Goal: Task Accomplishment & Management: Use online tool/utility

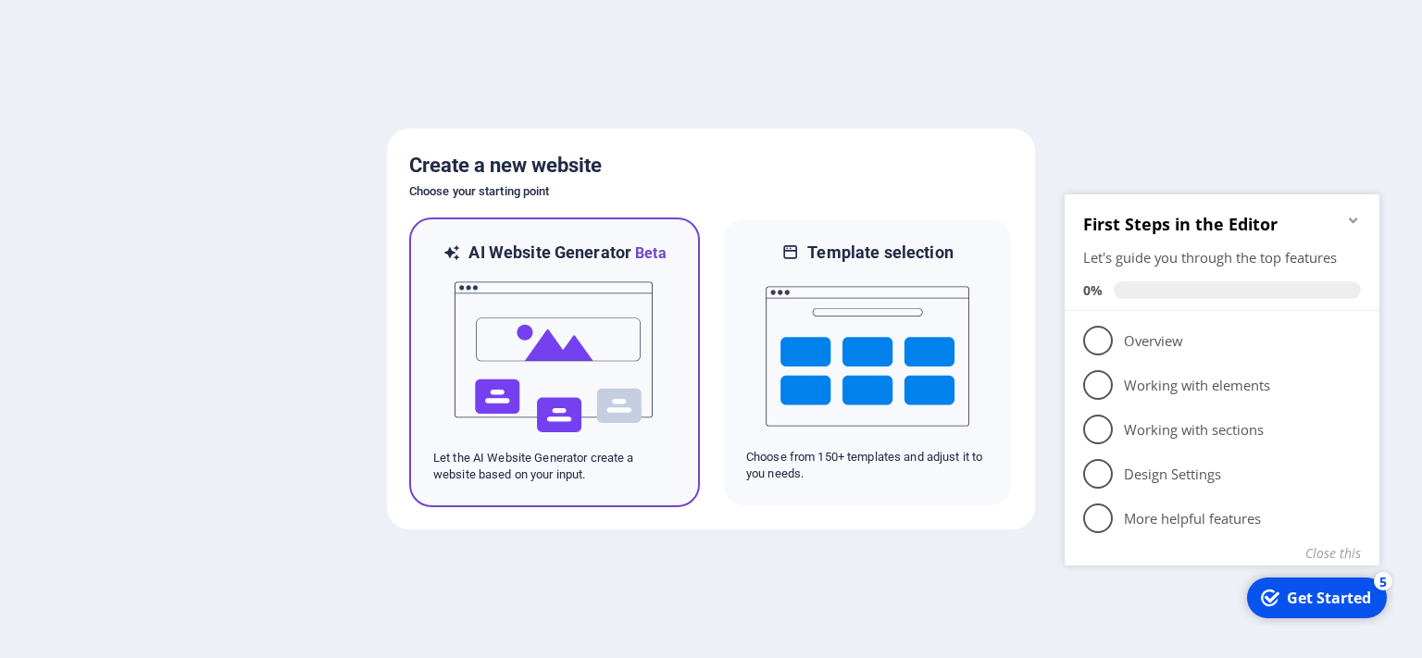
click at [577, 320] on img at bounding box center [555, 357] width 204 height 185
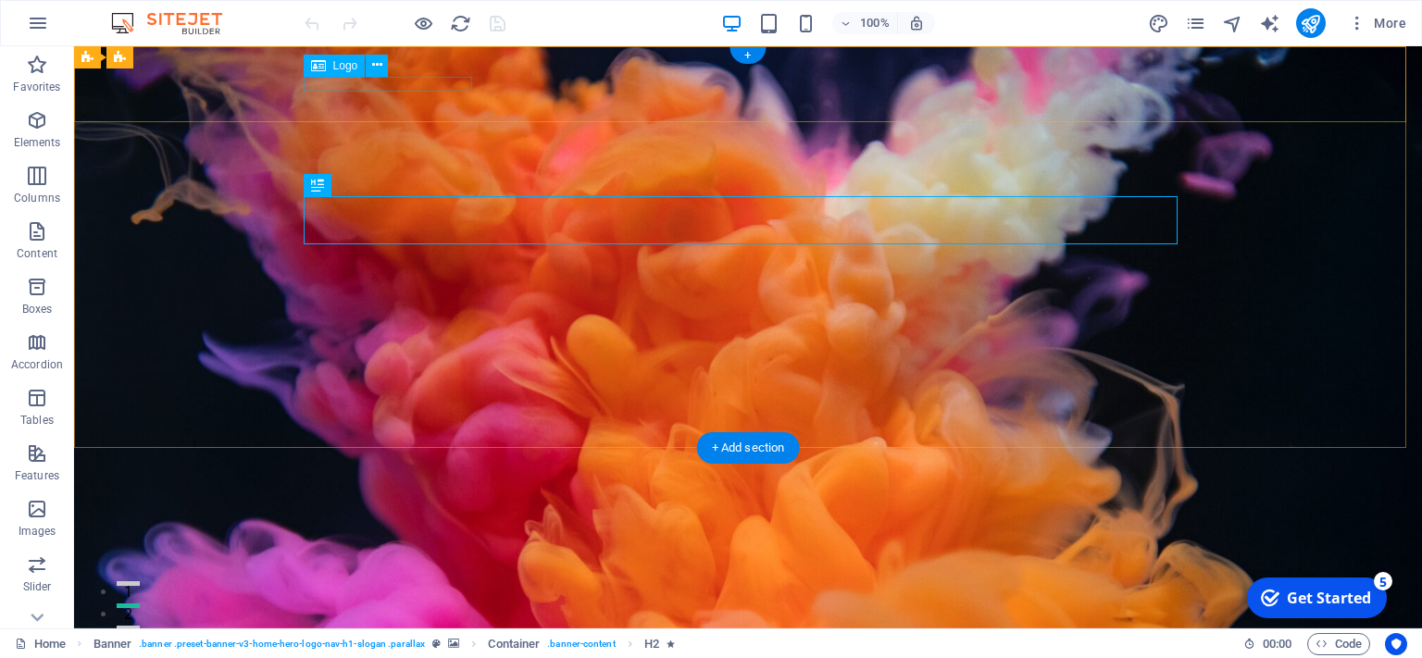
click at [435, 599] on div "[DOMAIN_NAME]" at bounding box center [748, 606] width 874 height 15
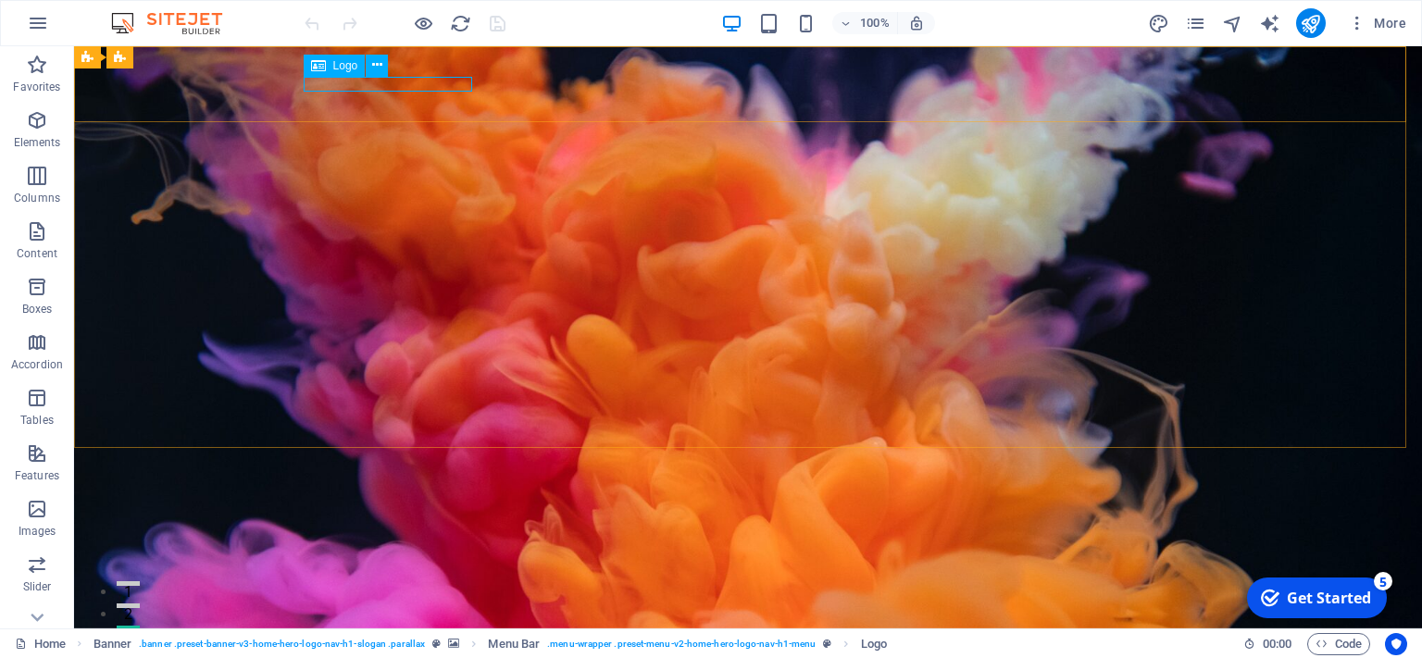
click at [342, 69] on span "Logo" at bounding box center [345, 65] width 25 height 11
click at [382, 66] on button at bounding box center [377, 66] width 22 height 22
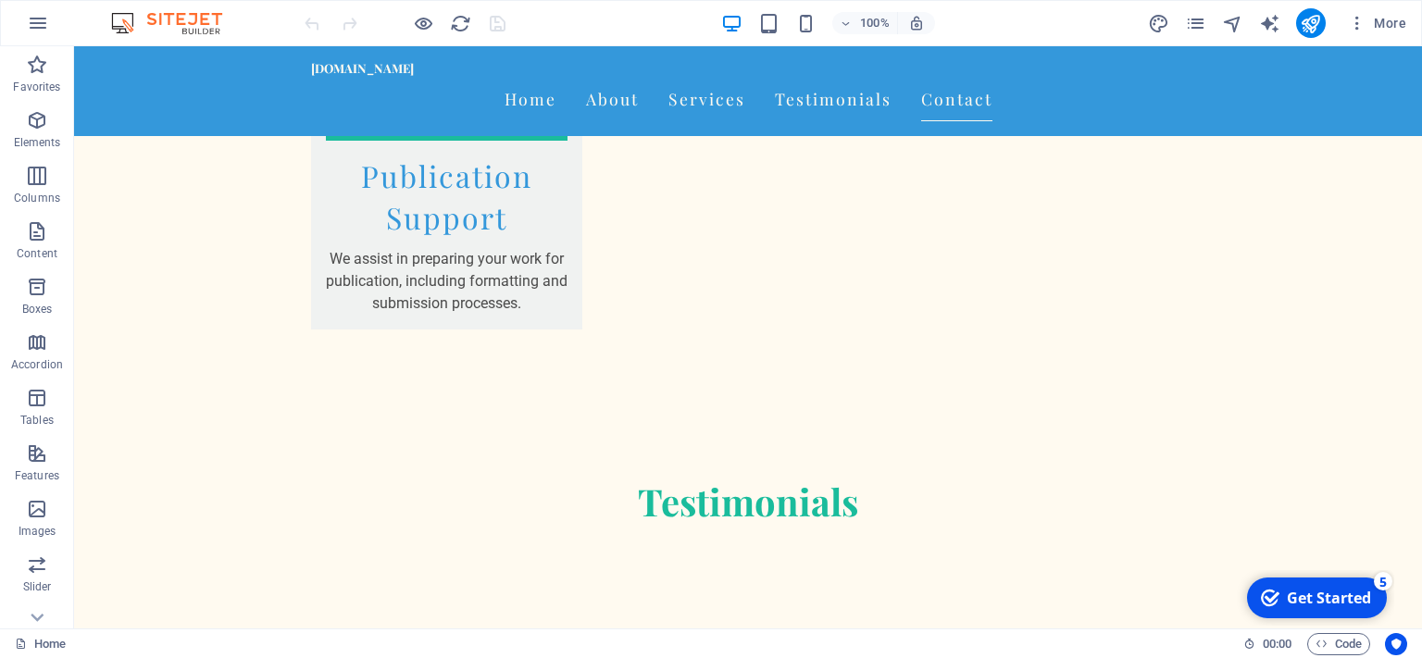
scroll to position [3378, 0]
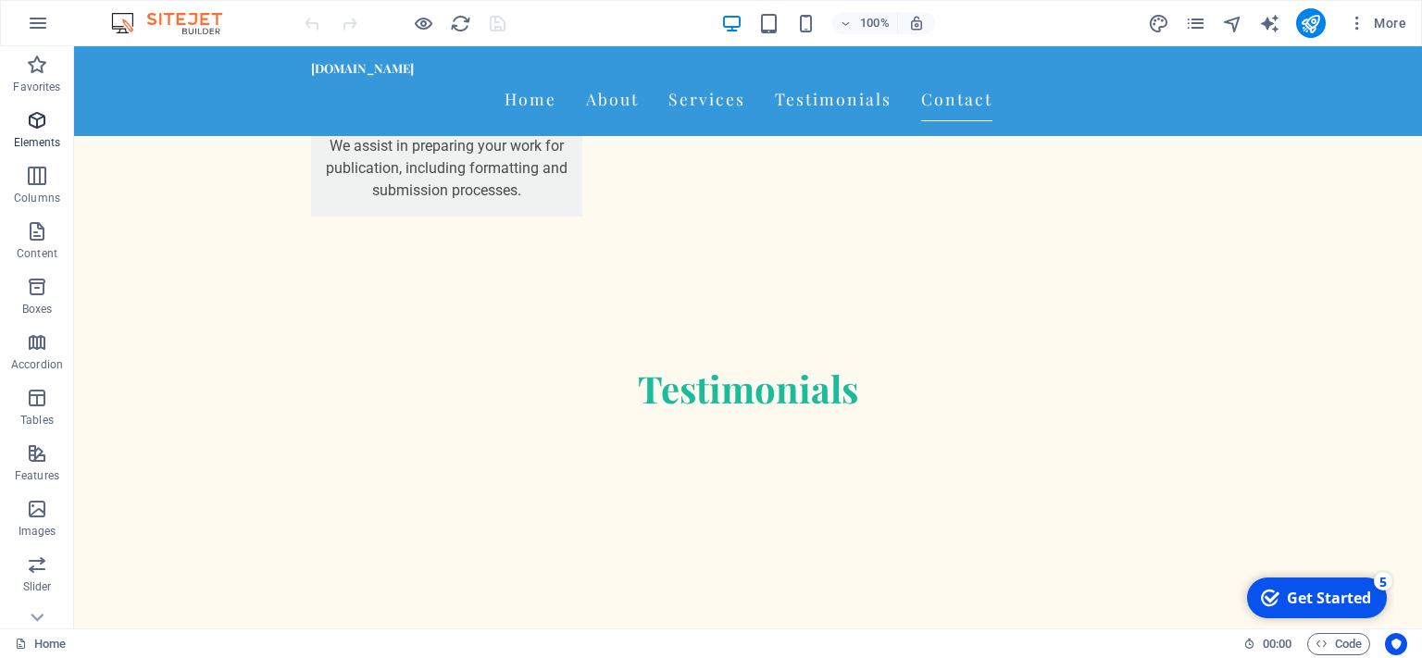
click at [41, 128] on icon "button" at bounding box center [37, 120] width 22 height 22
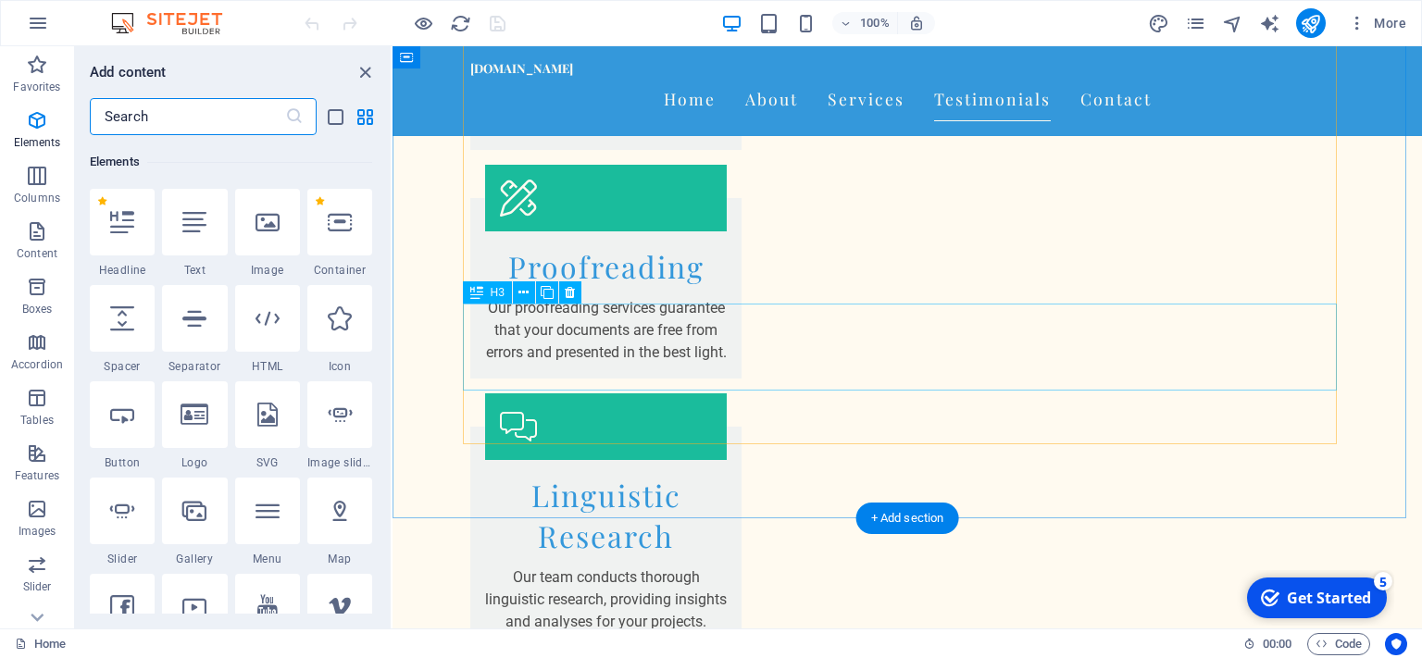
scroll to position [2670, 0]
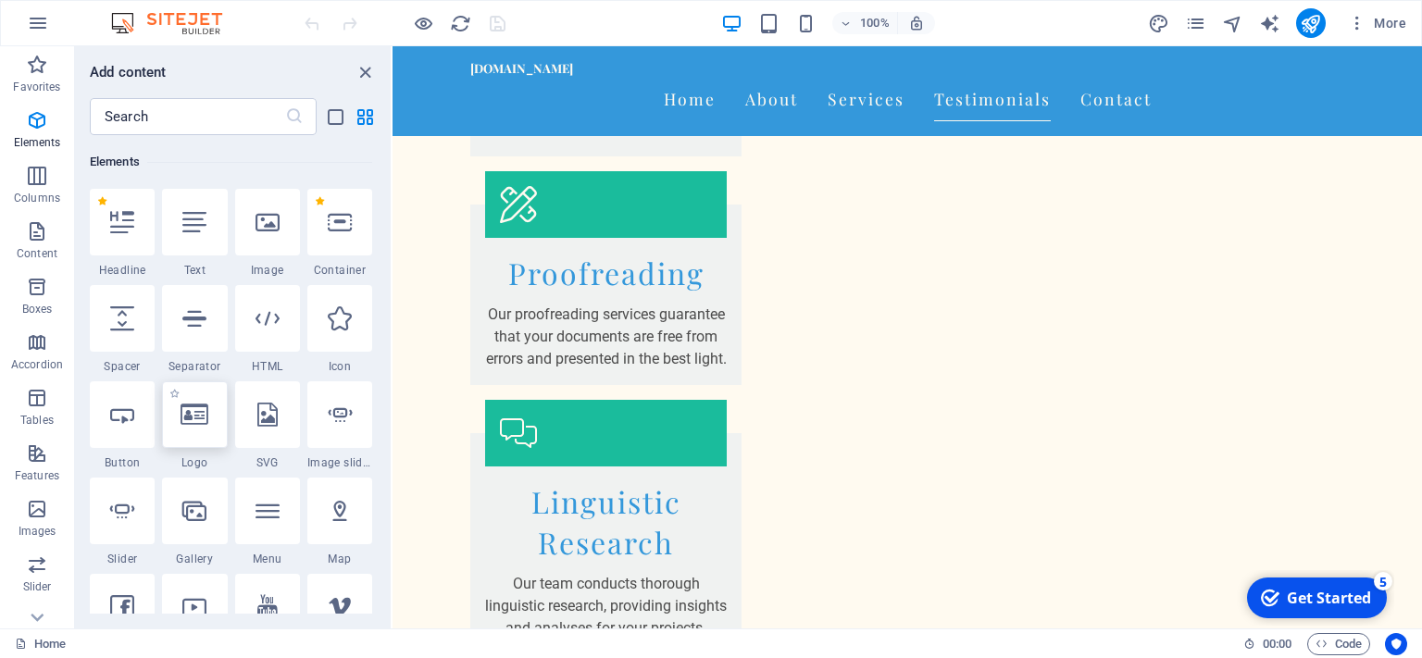
click at [183, 409] on icon at bounding box center [195, 415] width 28 height 24
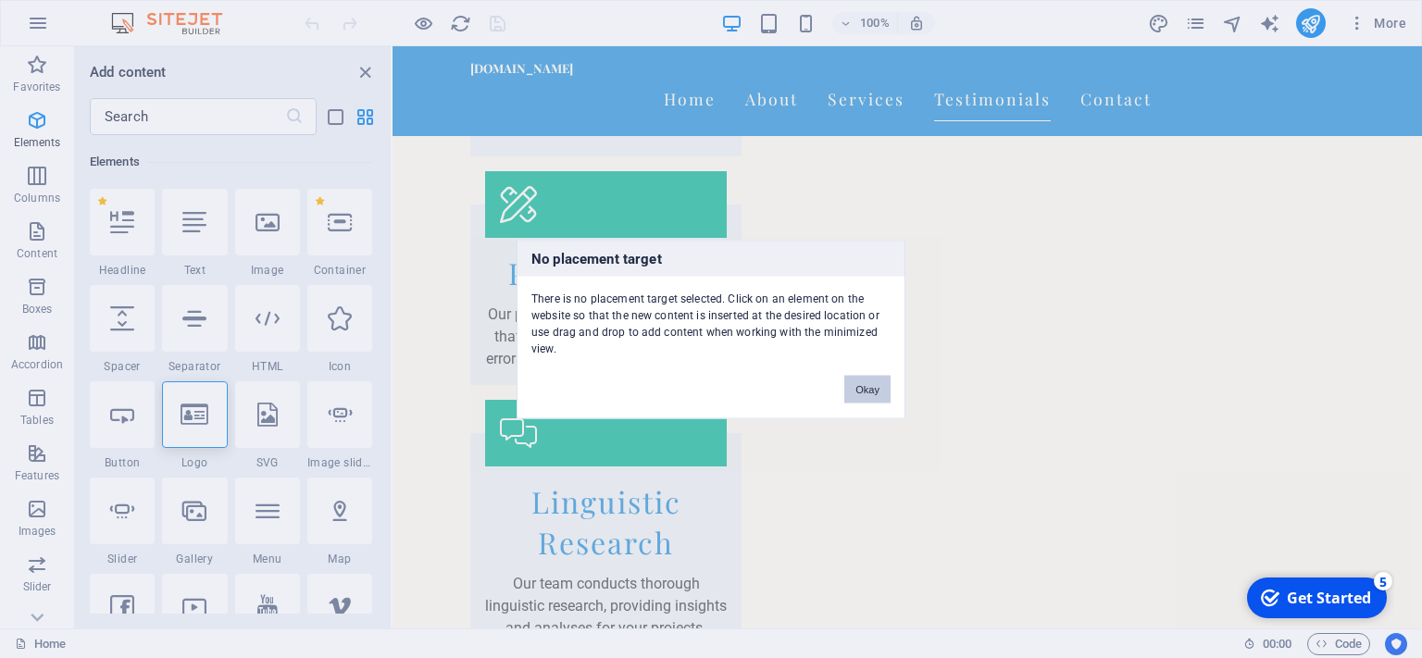
click at [860, 401] on button "Okay" at bounding box center [867, 389] width 46 height 28
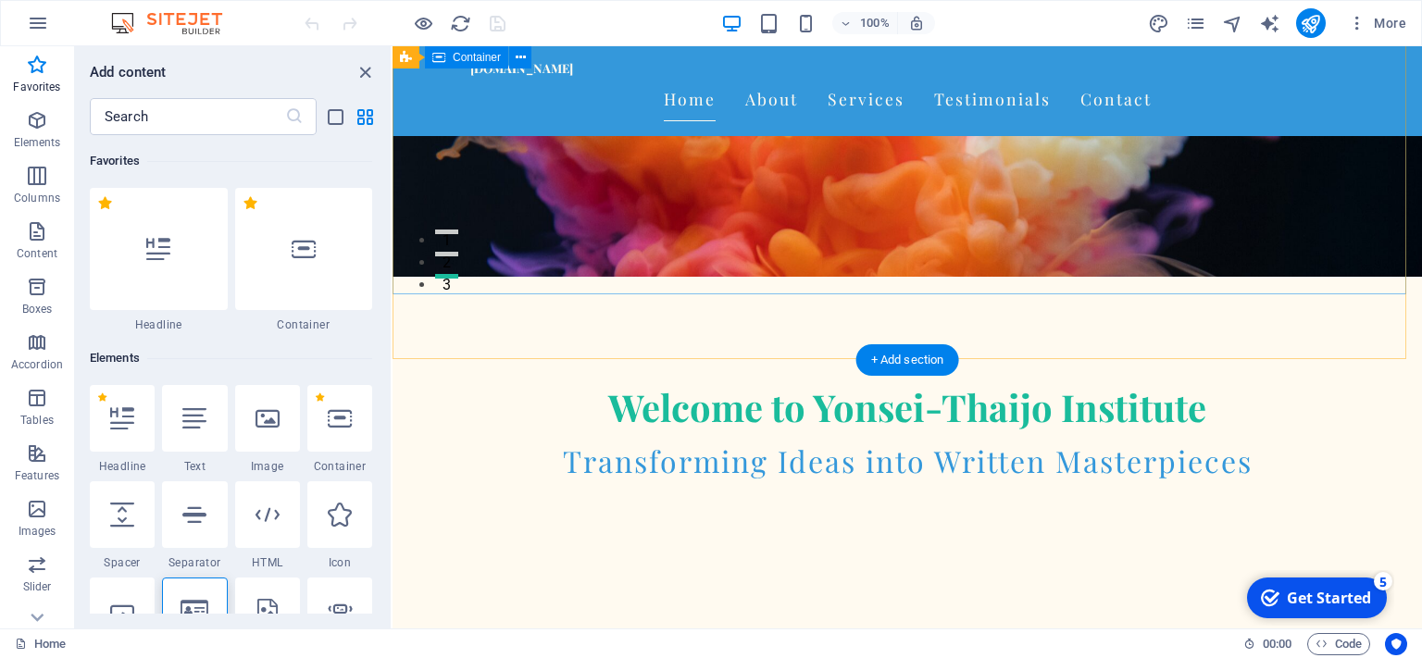
scroll to position [0, 0]
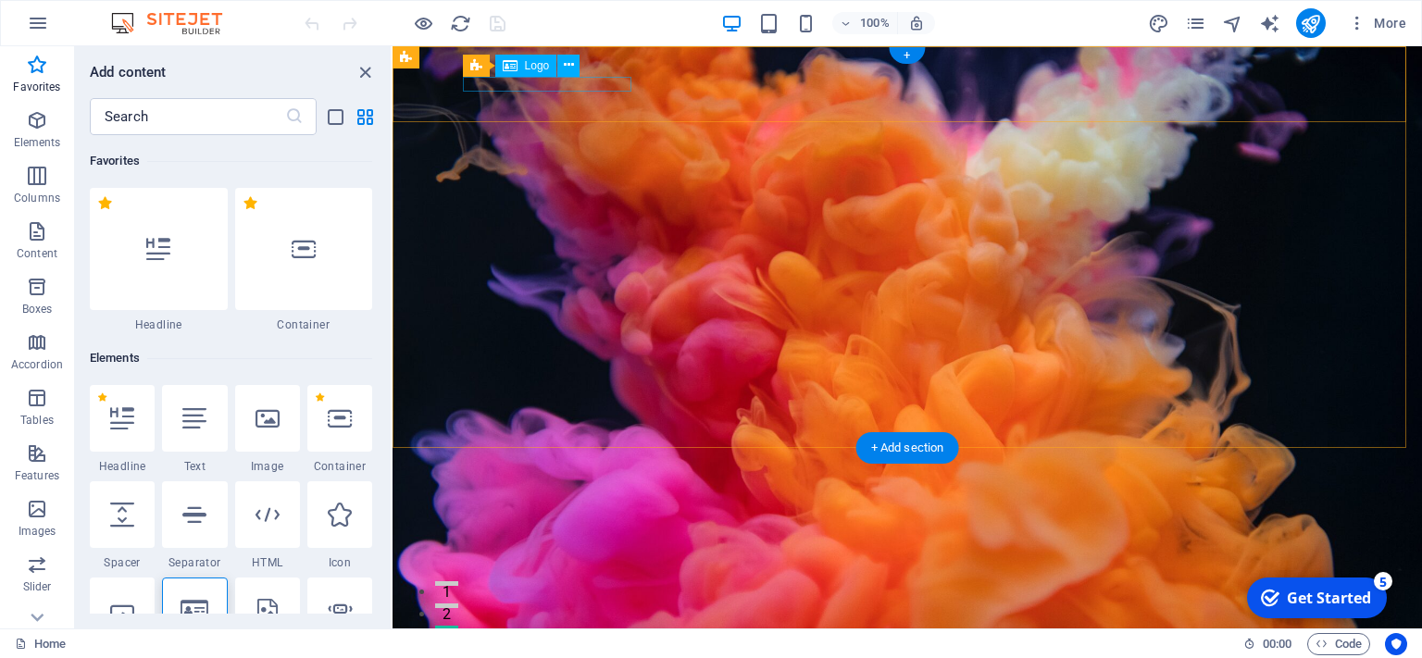
click at [546, 600] on div "[DOMAIN_NAME]" at bounding box center [907, 607] width 874 height 15
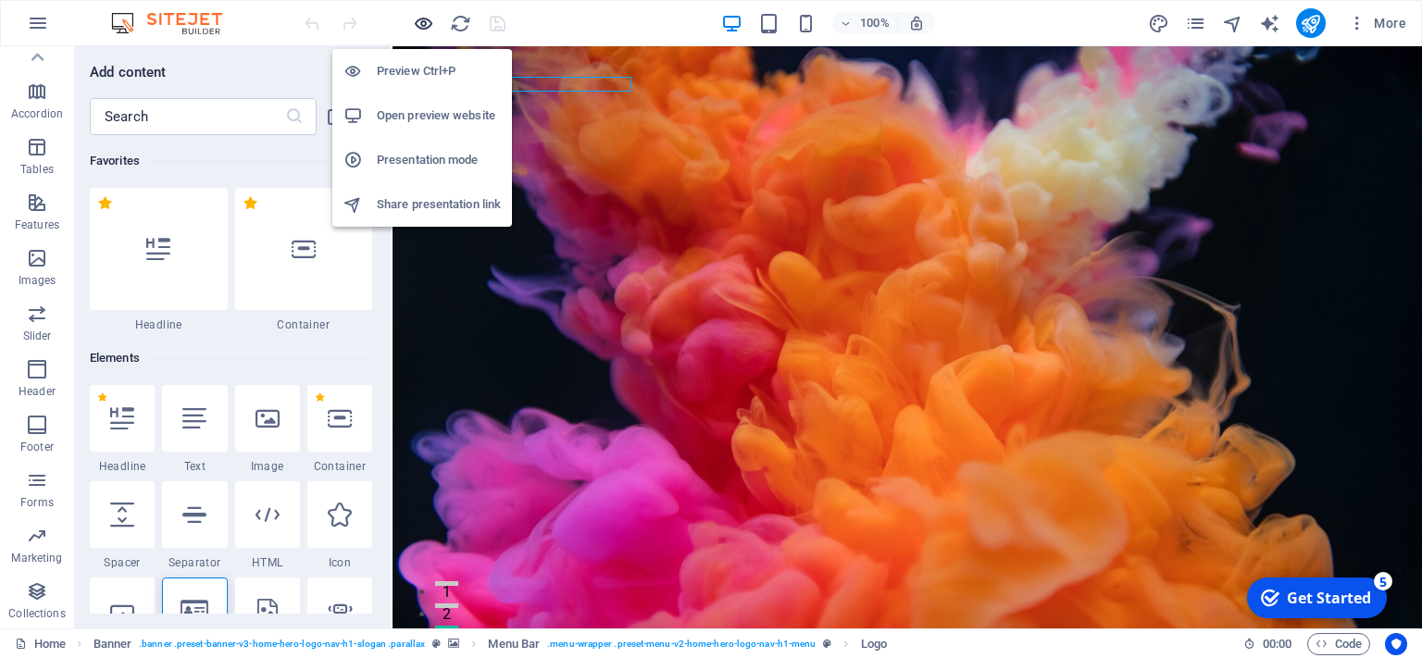
click at [424, 24] on icon "button" at bounding box center [423, 23] width 21 height 21
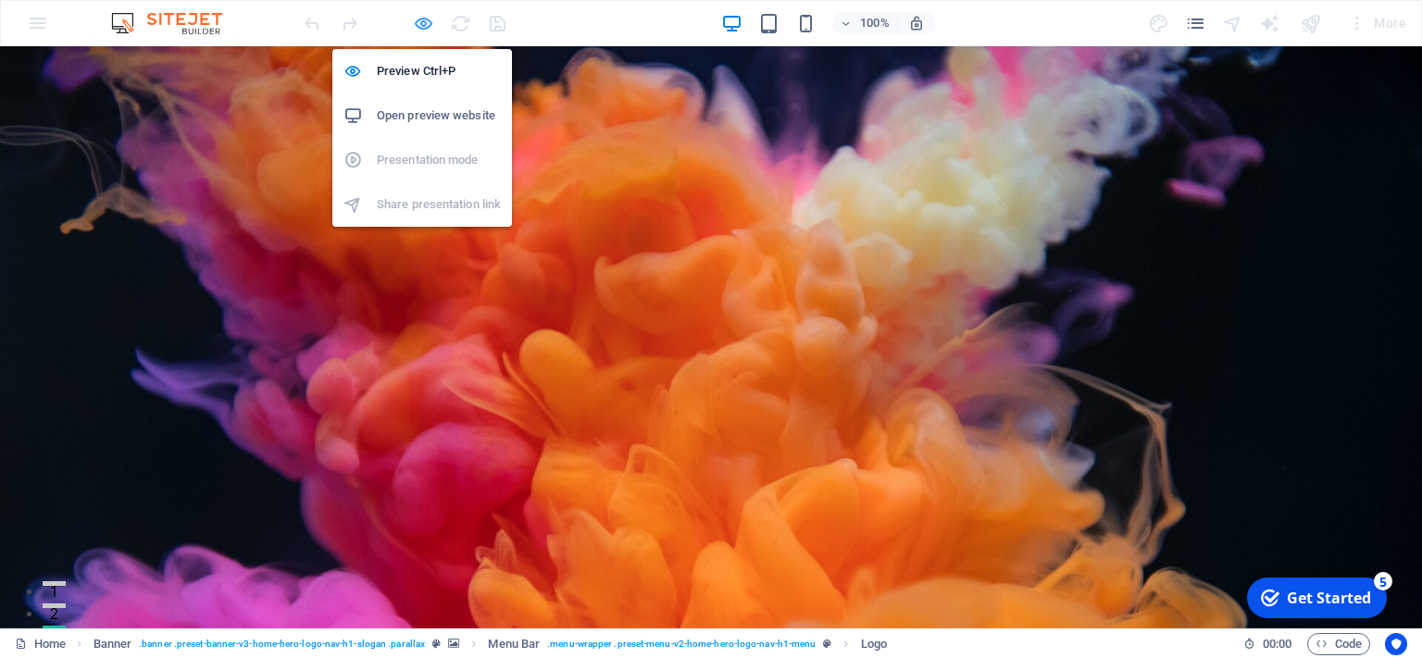
click at [424, 24] on icon "button" at bounding box center [423, 23] width 21 height 21
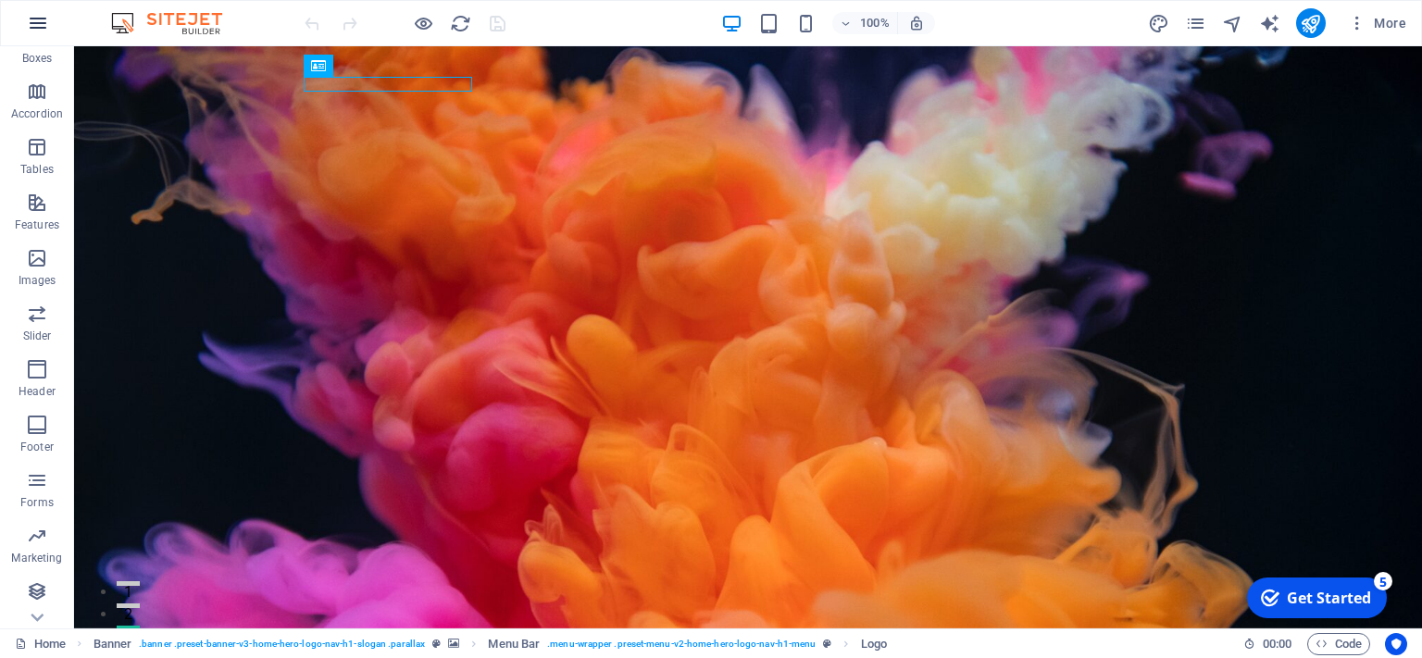
click at [40, 35] on button "button" at bounding box center [38, 23] width 44 height 44
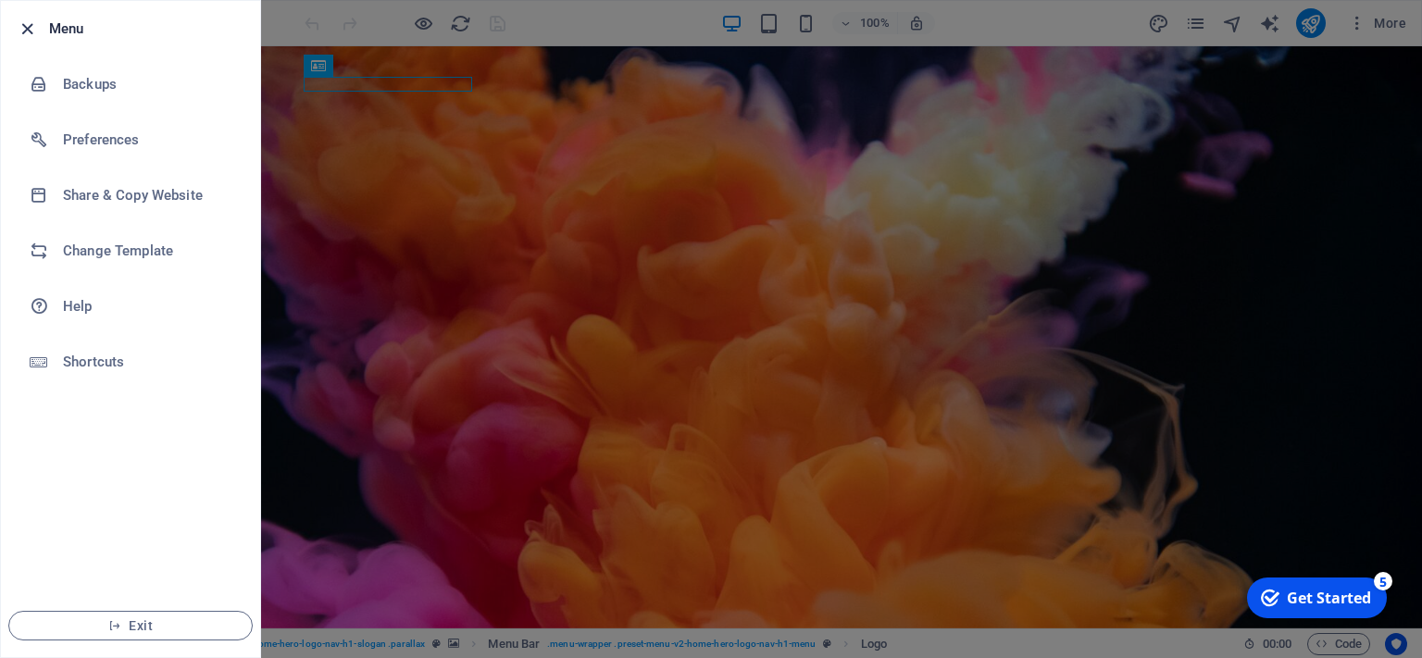
click at [35, 33] on icon "button" at bounding box center [27, 29] width 21 height 21
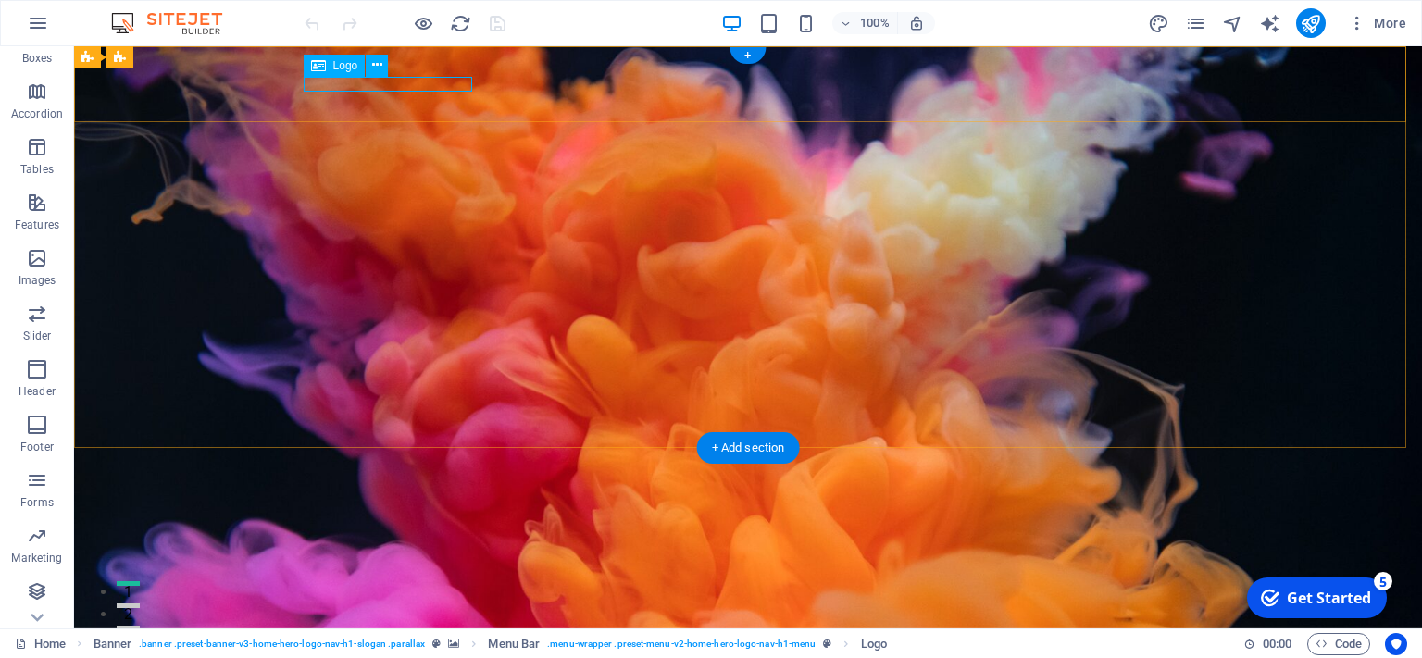
click at [408, 599] on div "[DOMAIN_NAME]" at bounding box center [748, 606] width 874 height 15
click at [378, 62] on icon at bounding box center [377, 65] width 10 height 19
click at [234, 584] on div "yonsei.institute.tci-thaiijo.org Home About Services Testimonials Contact" at bounding box center [748, 629] width 1348 height 90
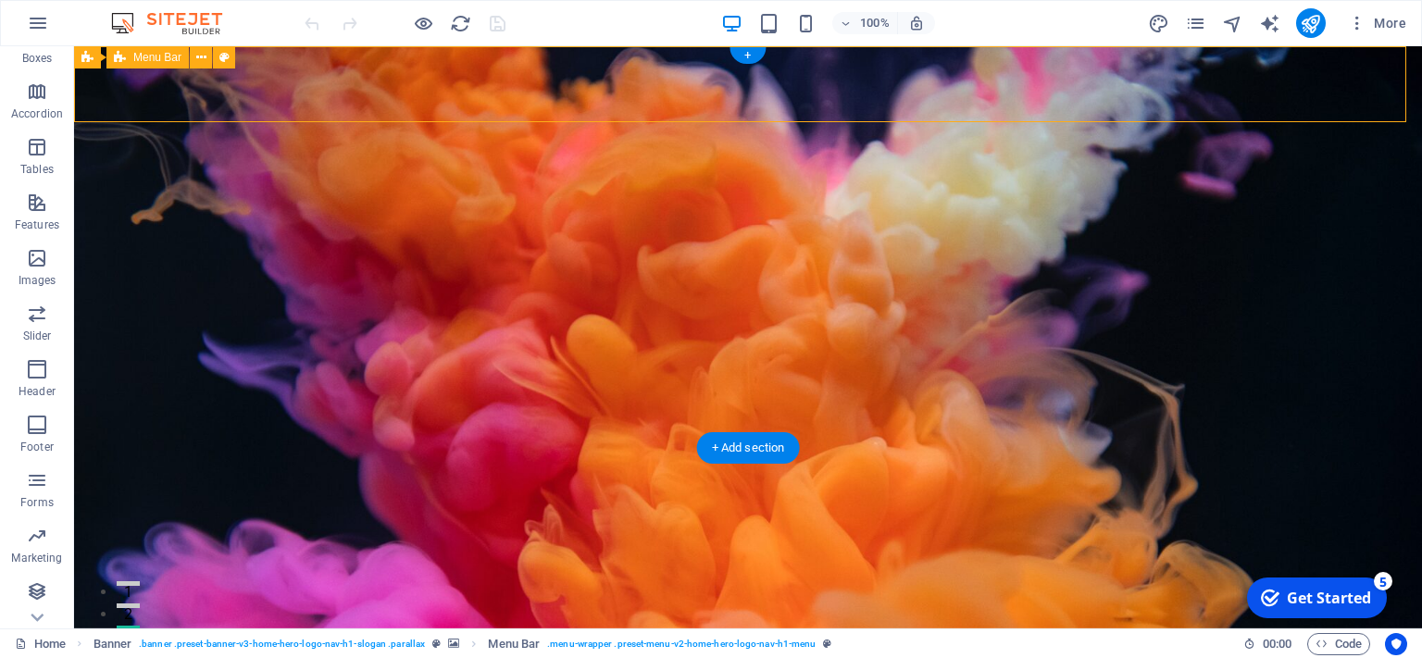
click at [234, 584] on div "yonsei.institute.tci-thaiijo.org Home About Services Testimonials Contact" at bounding box center [748, 629] width 1348 height 90
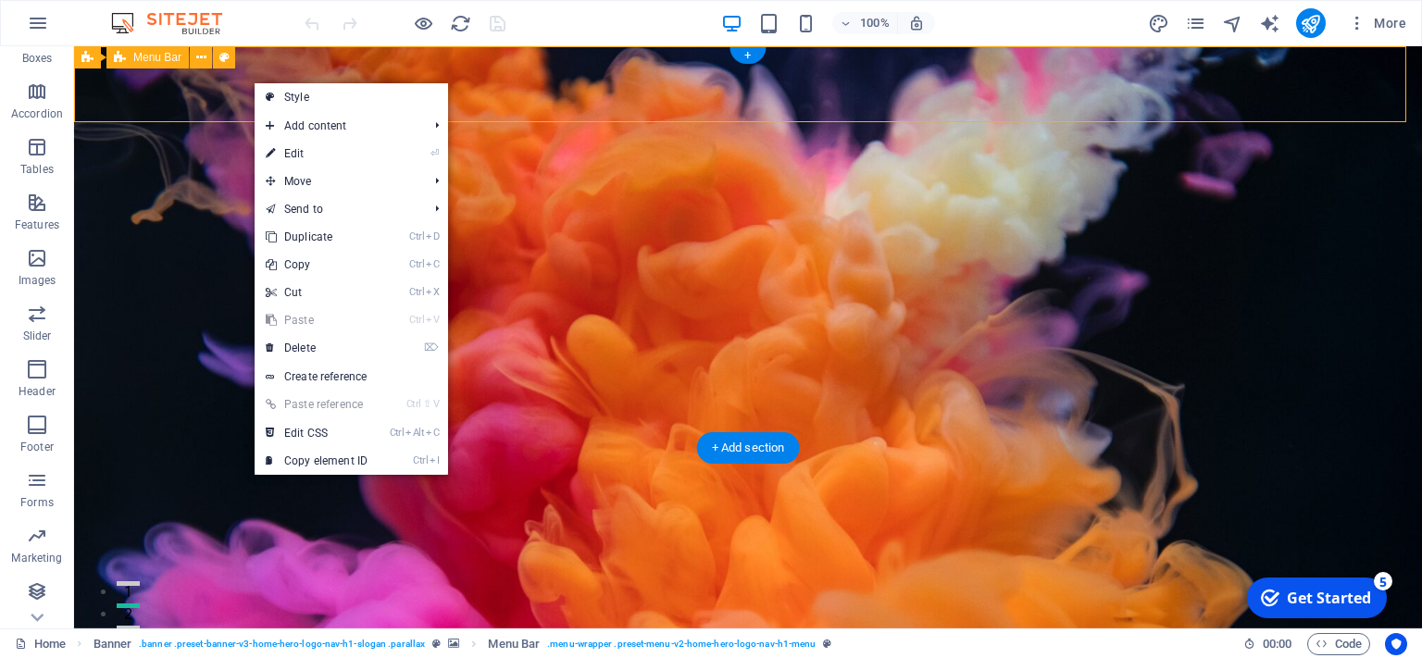
click at [289, 584] on div "yonsei.institute.tci-thaiijo.org Home About Services Testimonials Contact" at bounding box center [748, 629] width 1348 height 90
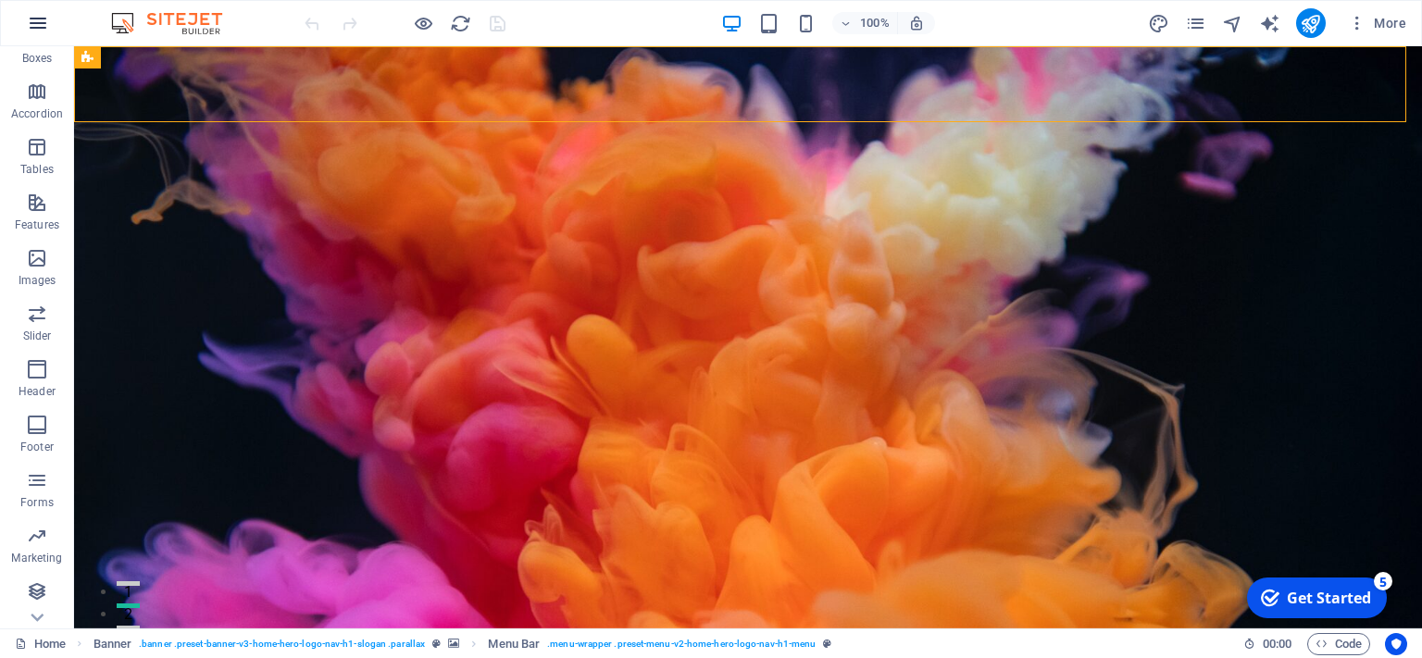
click at [44, 24] on icon "button" at bounding box center [38, 23] width 22 height 22
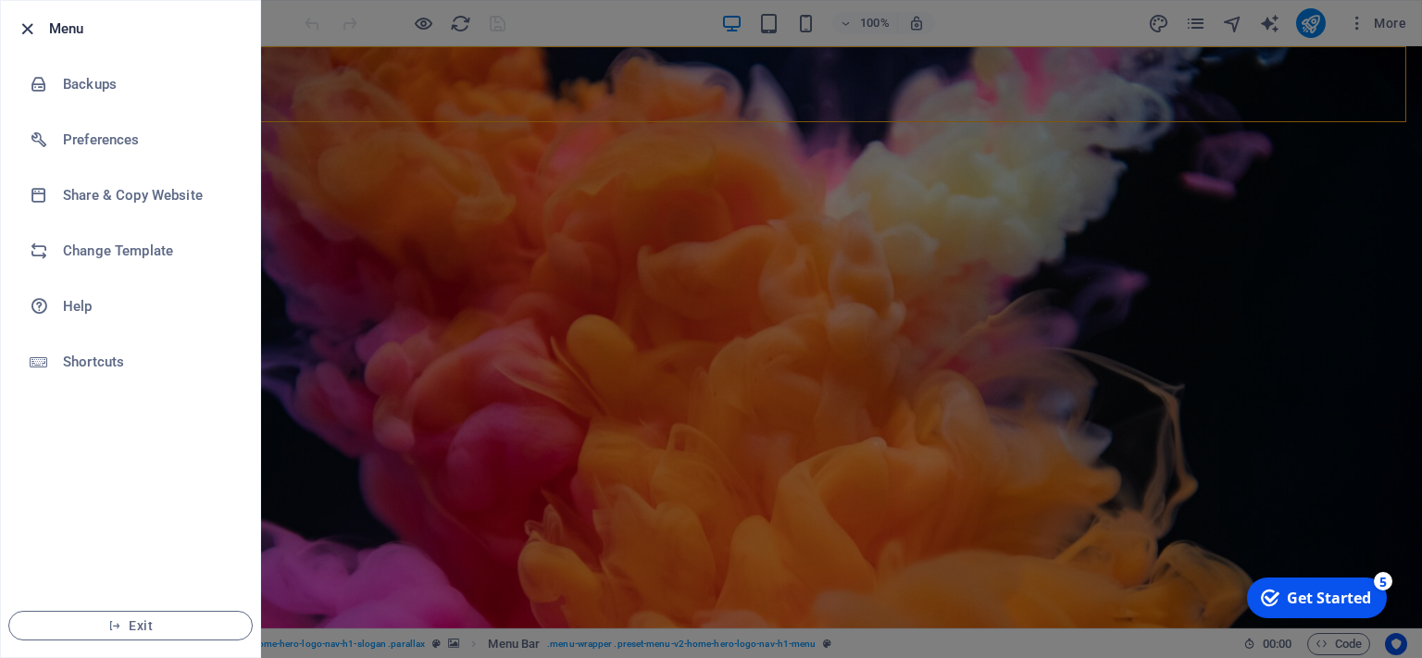
click at [22, 23] on icon "button" at bounding box center [27, 29] width 21 height 21
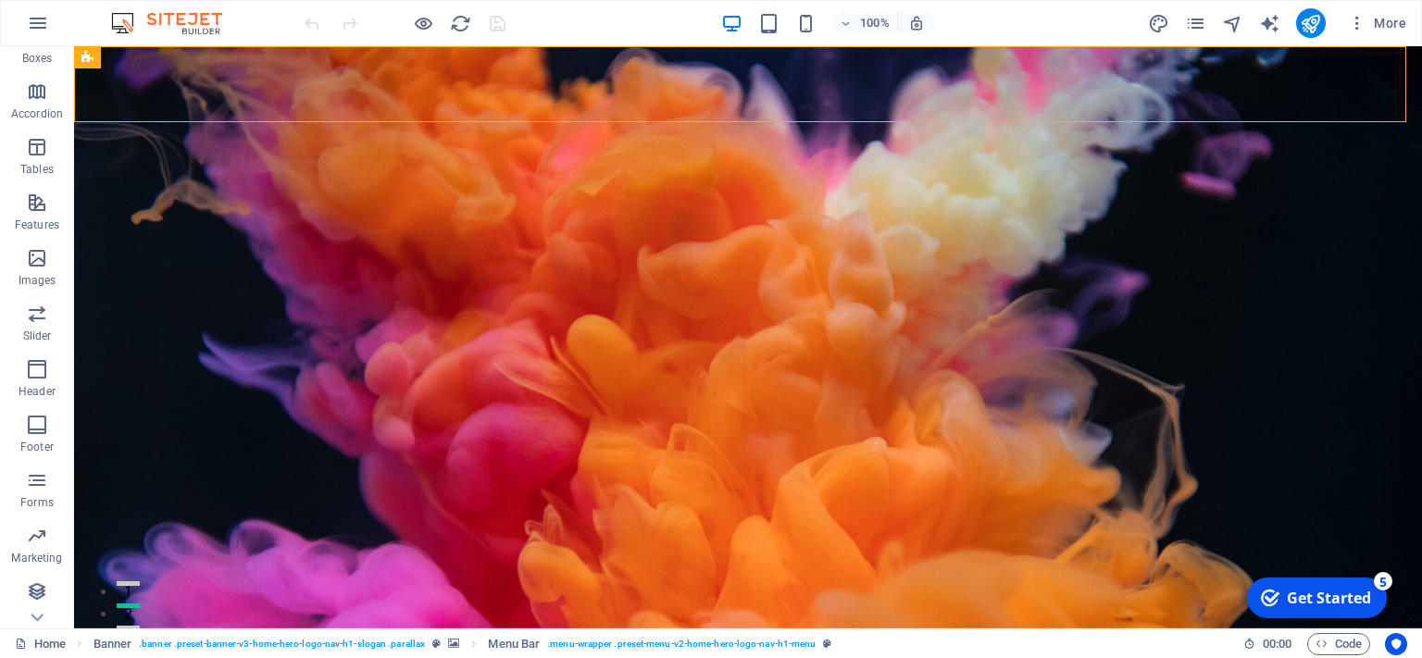
click at [22, 23] on button "button" at bounding box center [38, 23] width 44 height 44
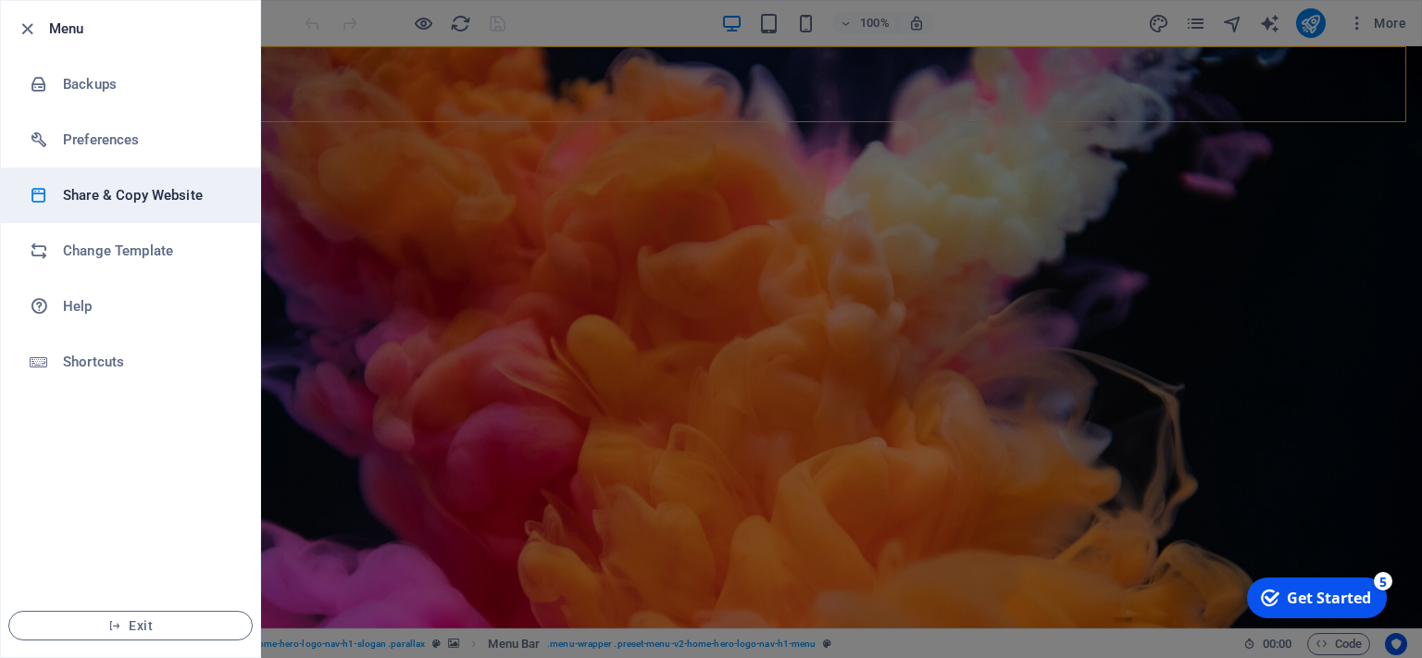
click at [117, 201] on h6 "Share & Copy Website" at bounding box center [148, 195] width 171 height 22
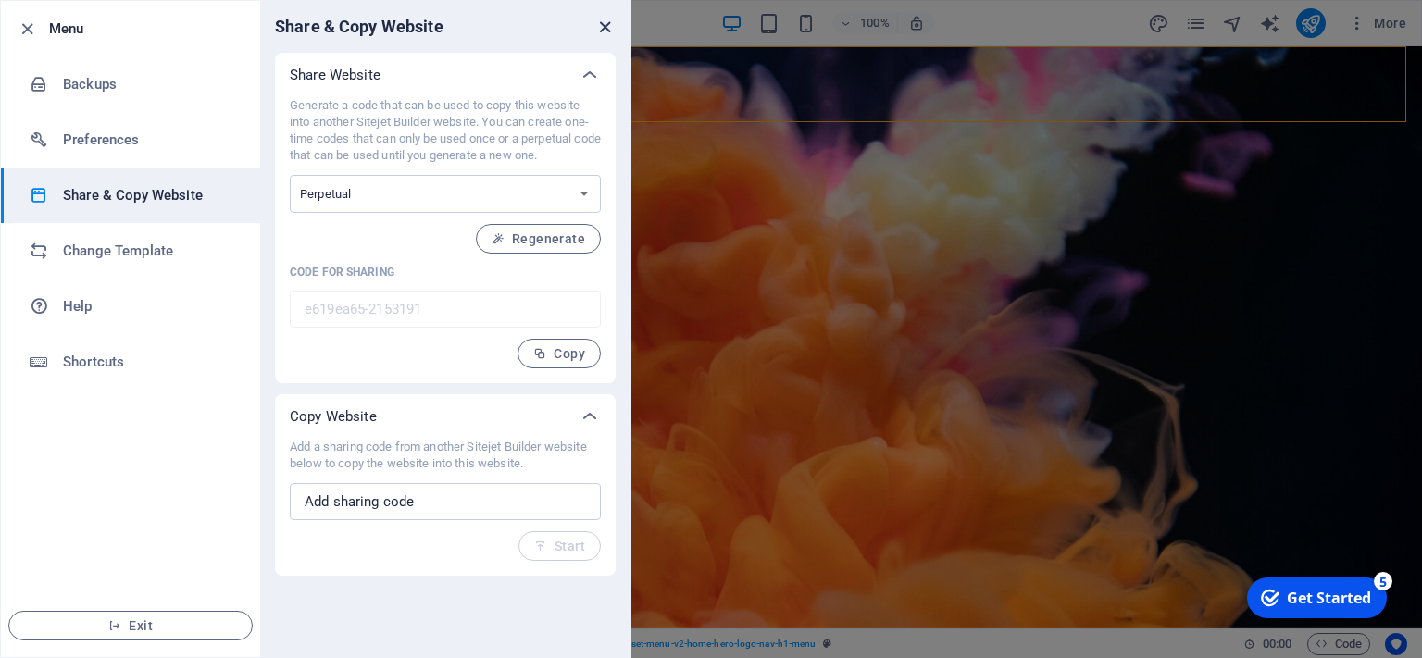
click at [608, 29] on icon "close" at bounding box center [604, 27] width 21 height 21
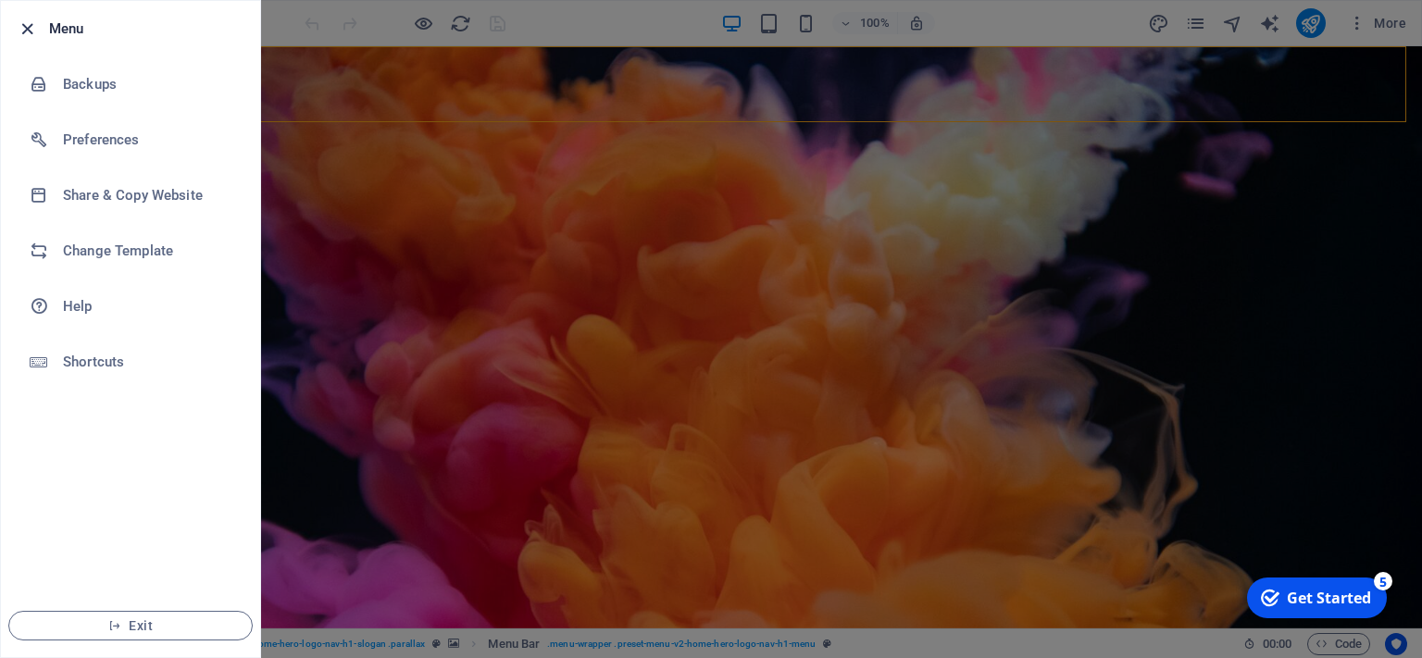
click at [31, 33] on icon "button" at bounding box center [27, 29] width 21 height 21
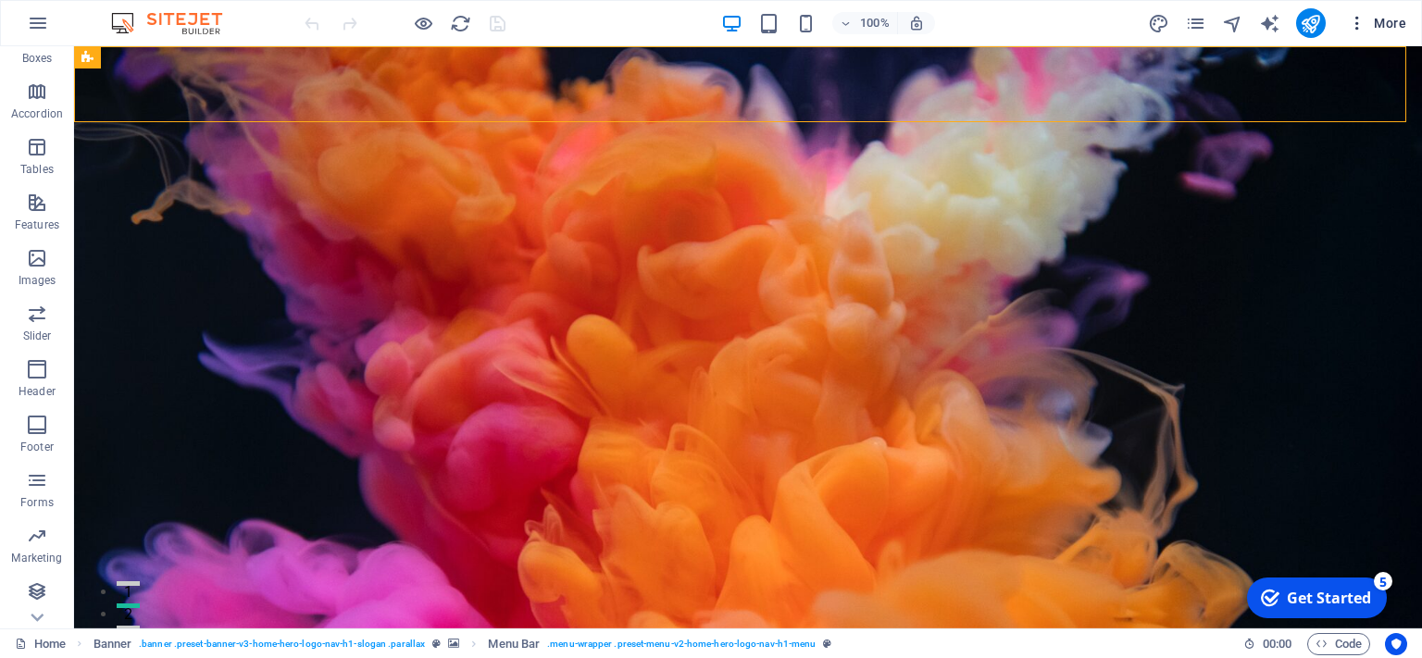
click at [1353, 29] on icon "button" at bounding box center [1357, 23] width 19 height 19
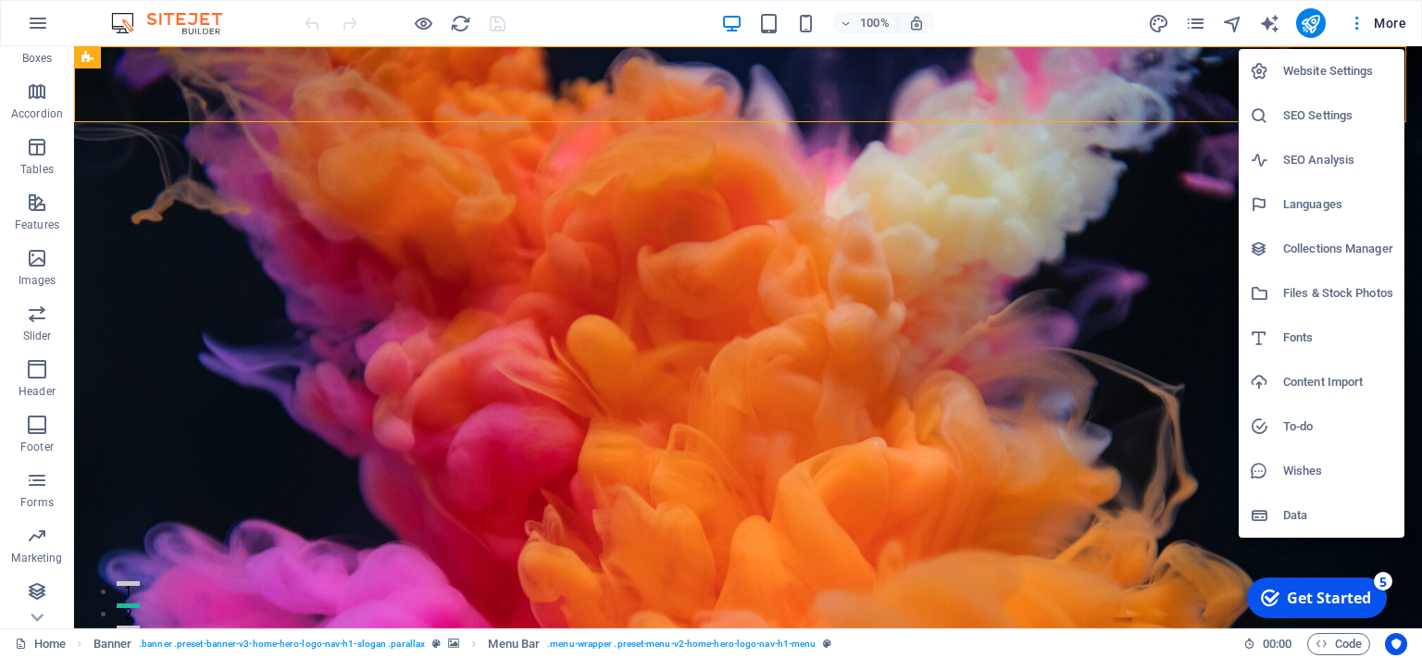
click at [1039, 31] on div at bounding box center [711, 329] width 1422 height 658
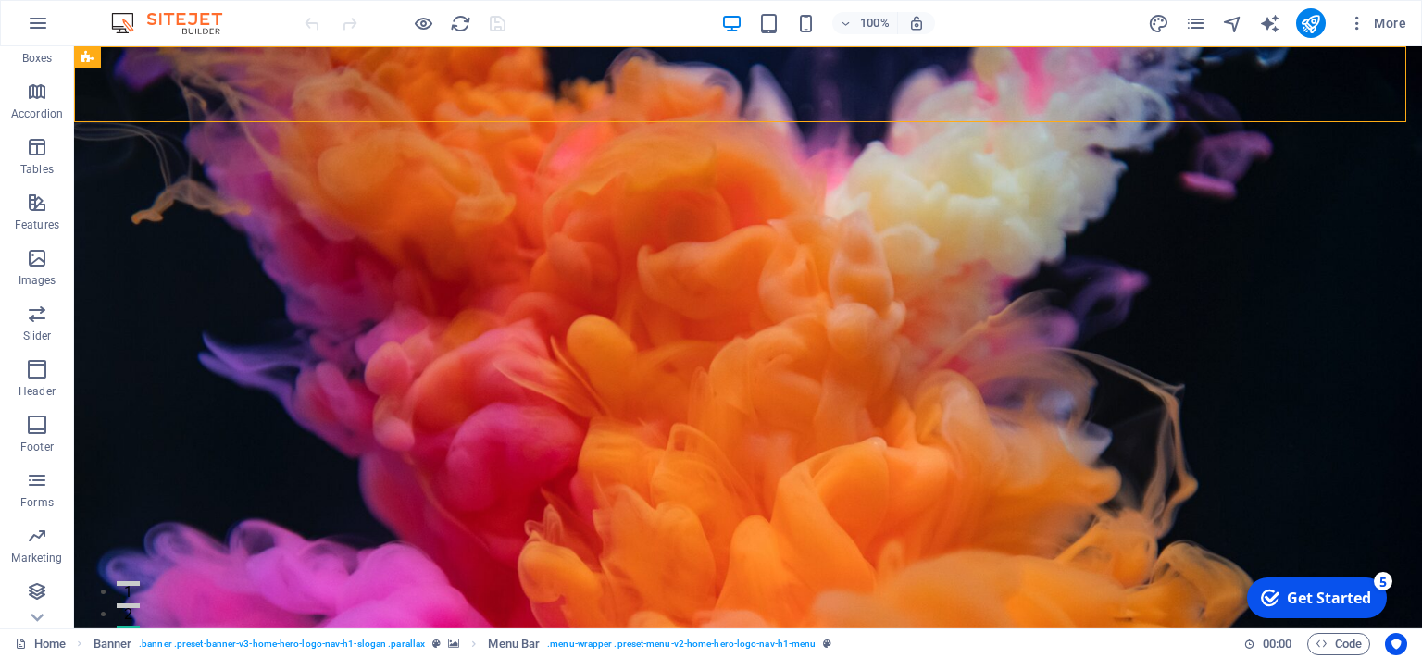
click at [554, 19] on div "100% More" at bounding box center [857, 23] width 1113 height 30
click at [598, 17] on div "100% More" at bounding box center [857, 23] width 1113 height 30
click at [47, 28] on icon "button" at bounding box center [38, 23] width 22 height 22
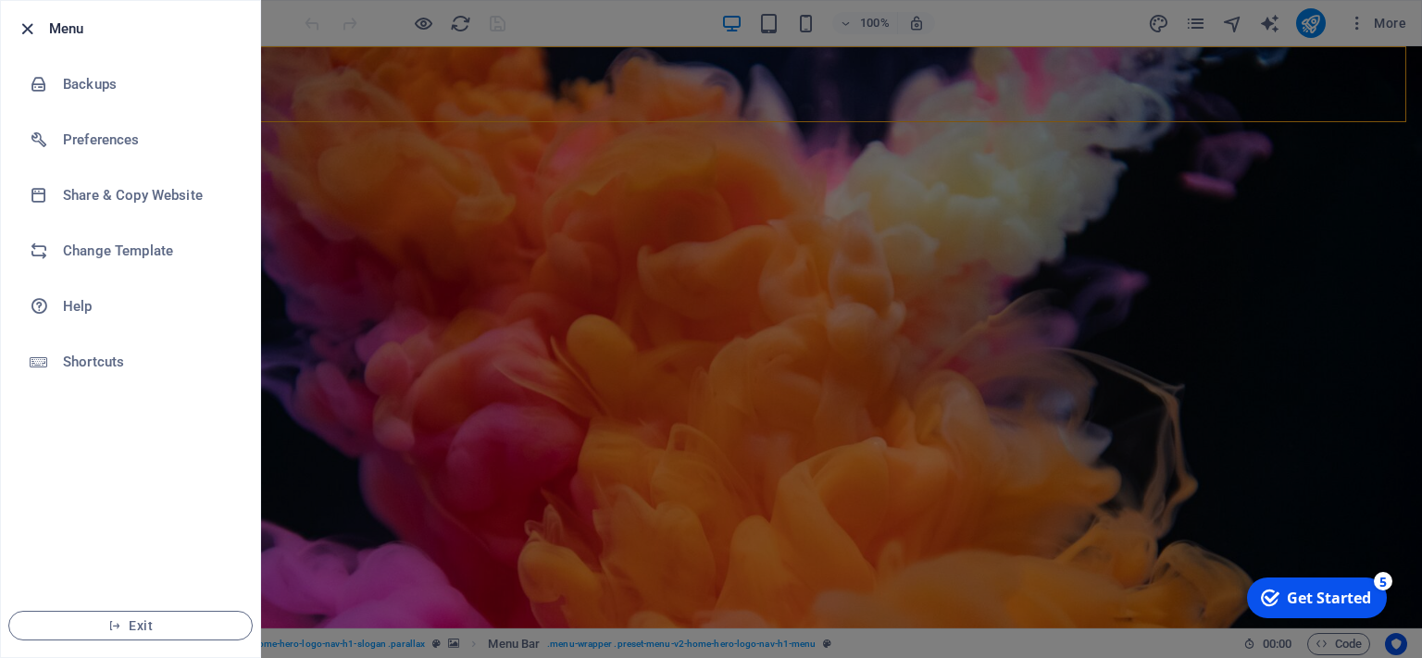
click at [26, 32] on icon "button" at bounding box center [27, 29] width 21 height 21
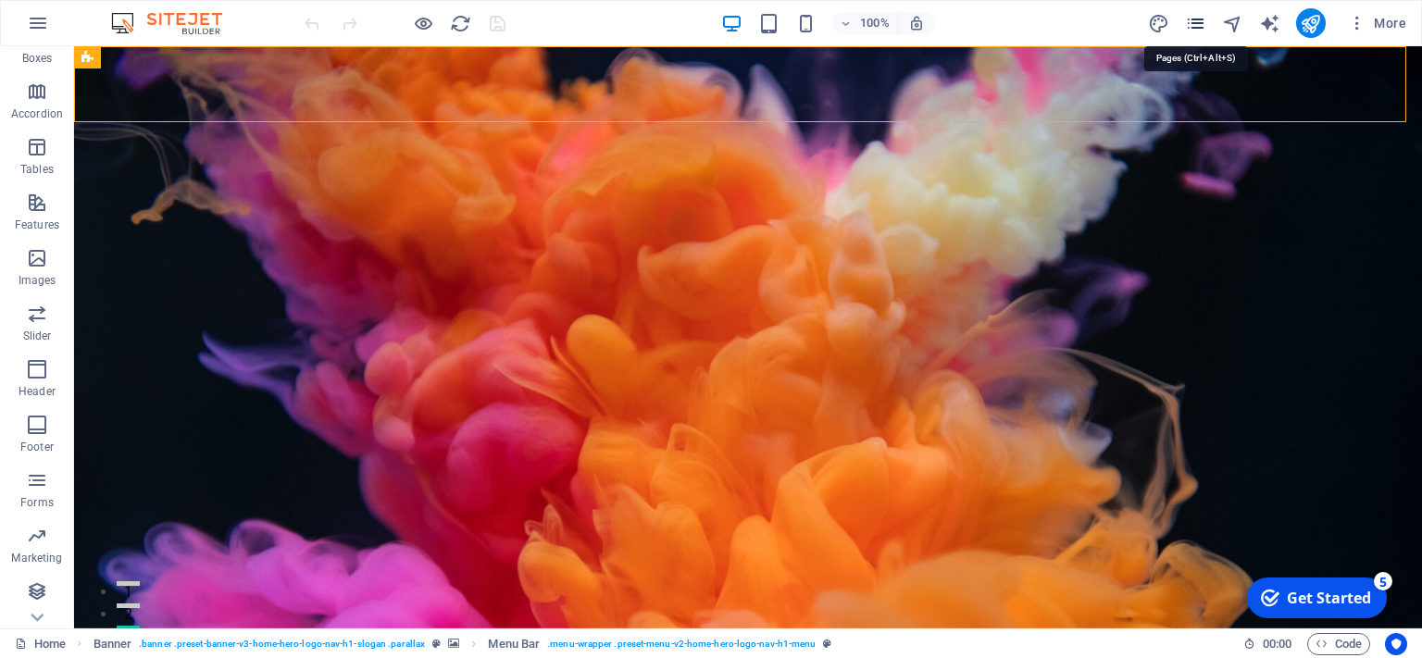
click at [1202, 29] on icon "pages" at bounding box center [1195, 23] width 21 height 21
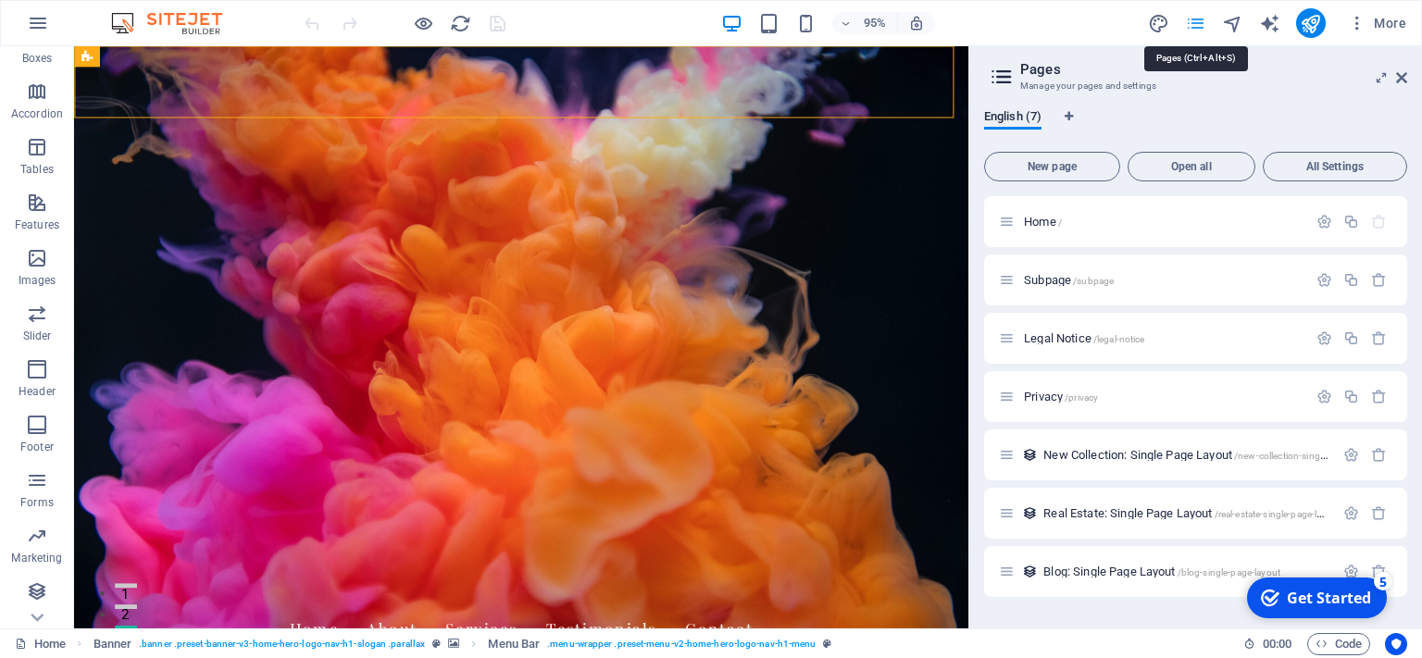
click at [1202, 29] on icon "pages" at bounding box center [1195, 23] width 21 height 21
click at [1402, 79] on icon at bounding box center [1401, 77] width 11 height 15
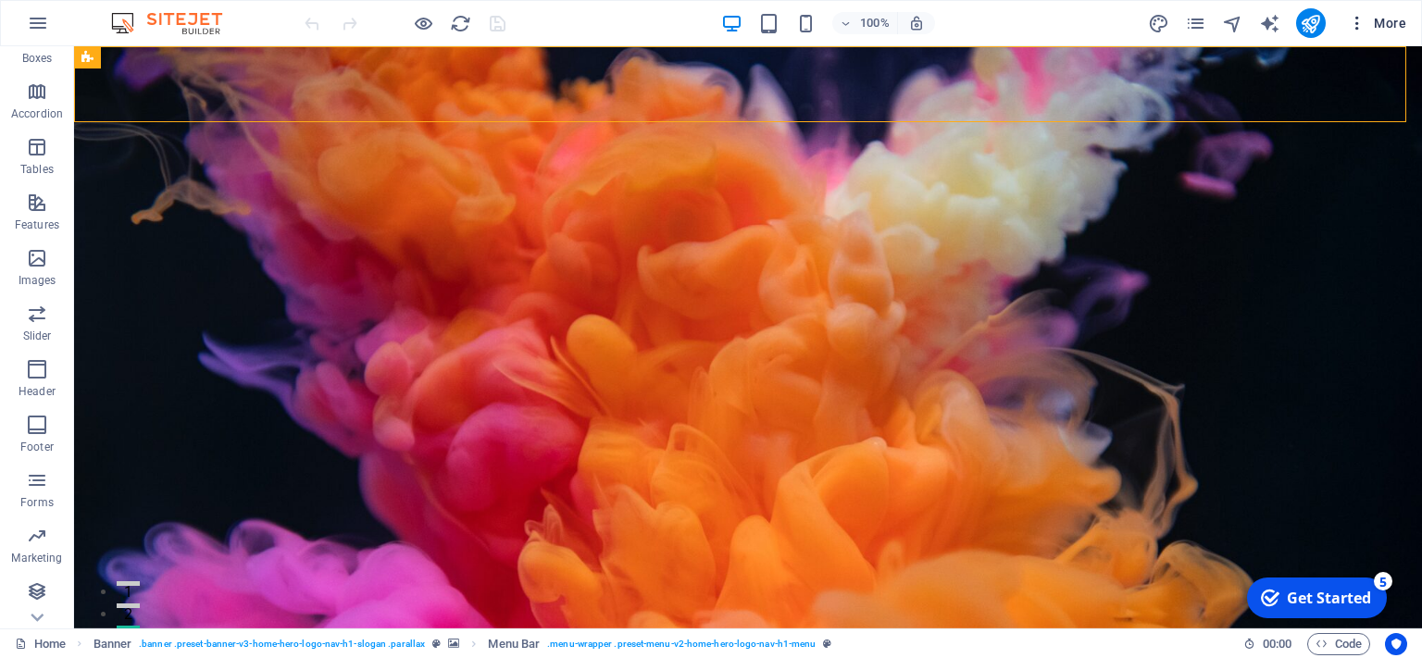
click at [1364, 23] on icon "button" at bounding box center [1357, 23] width 19 height 19
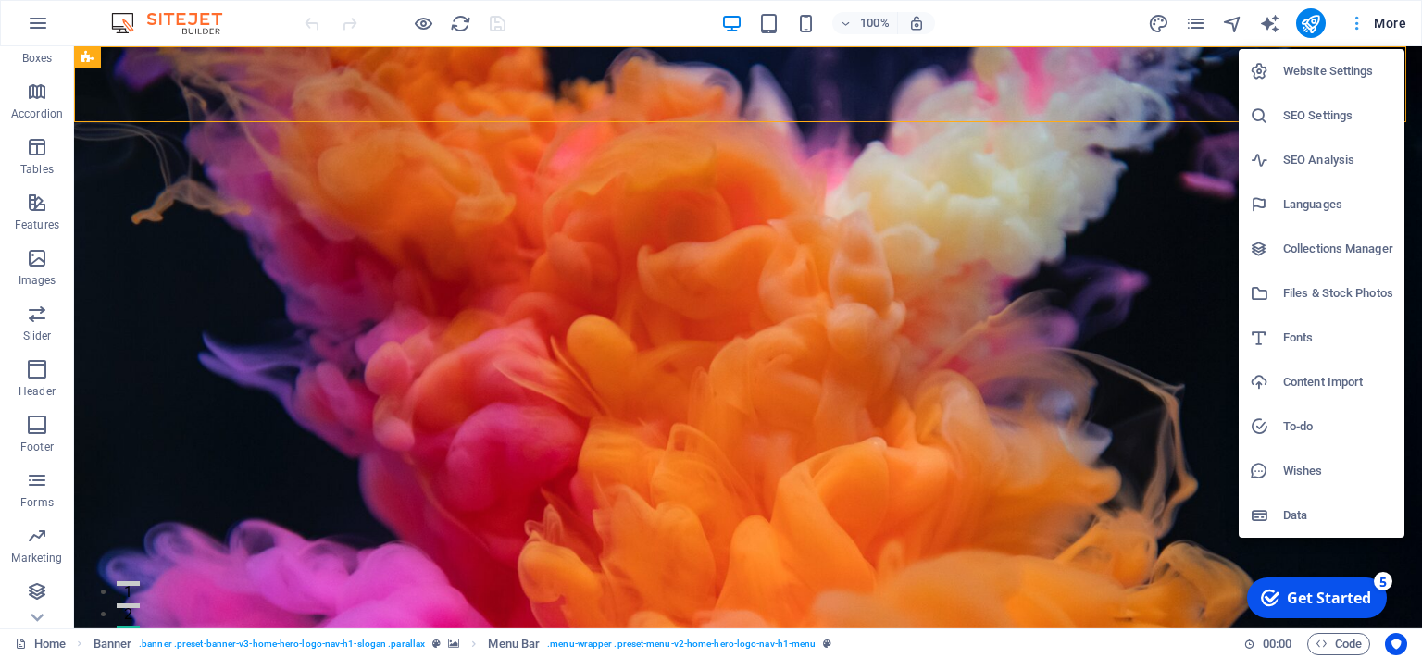
click at [1364, 23] on div at bounding box center [711, 329] width 1422 height 658
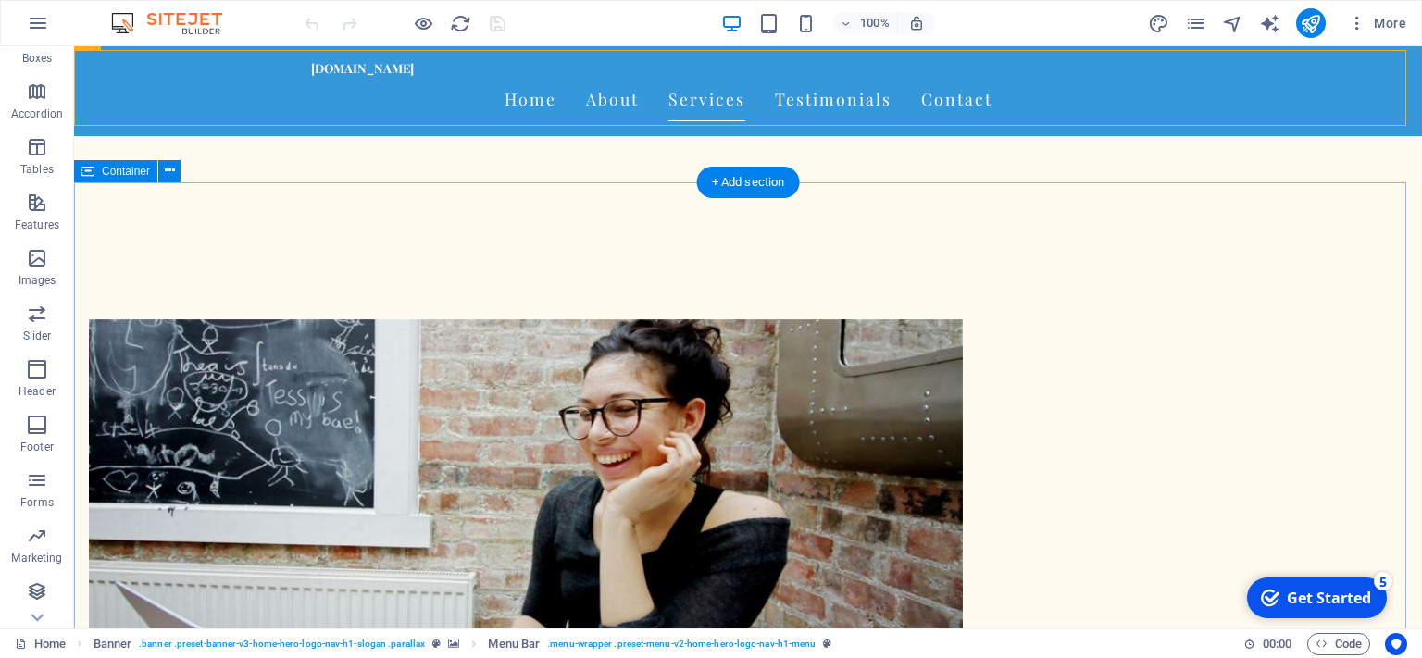
scroll to position [740, 0]
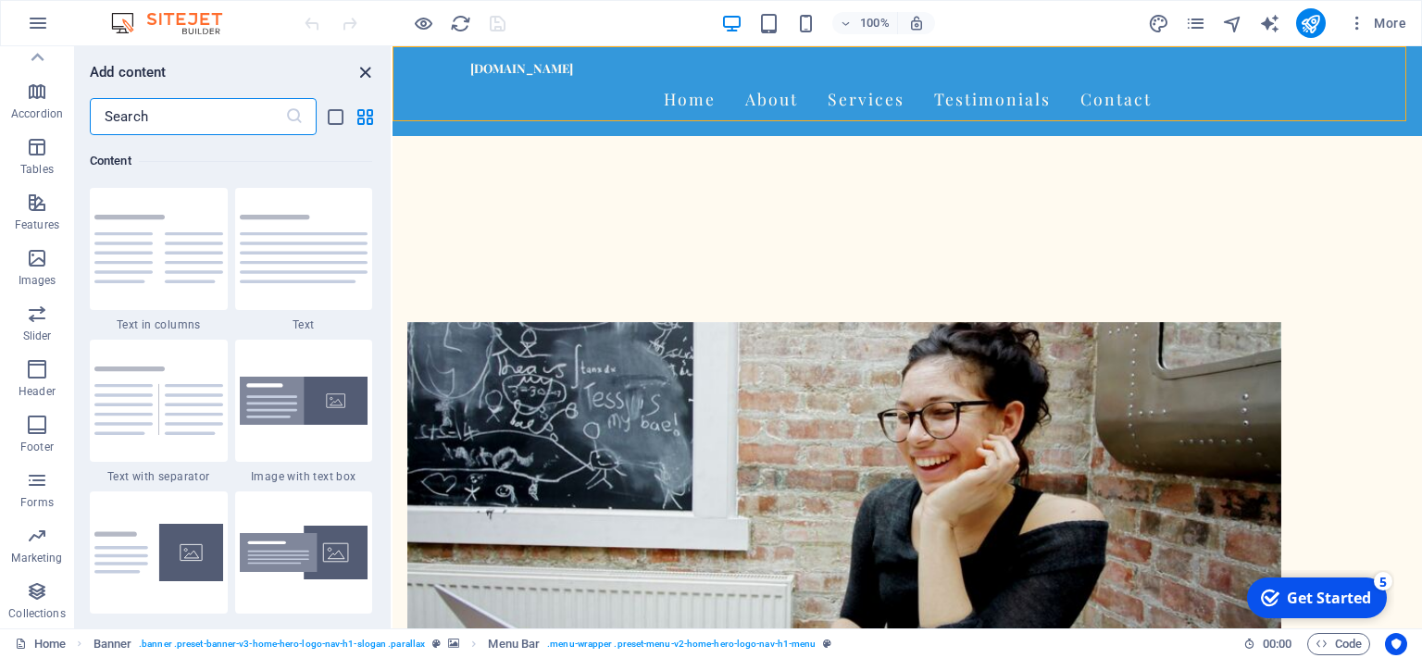
scroll to position [741, 0]
click at [372, 71] on icon "close panel" at bounding box center [365, 72] width 21 height 21
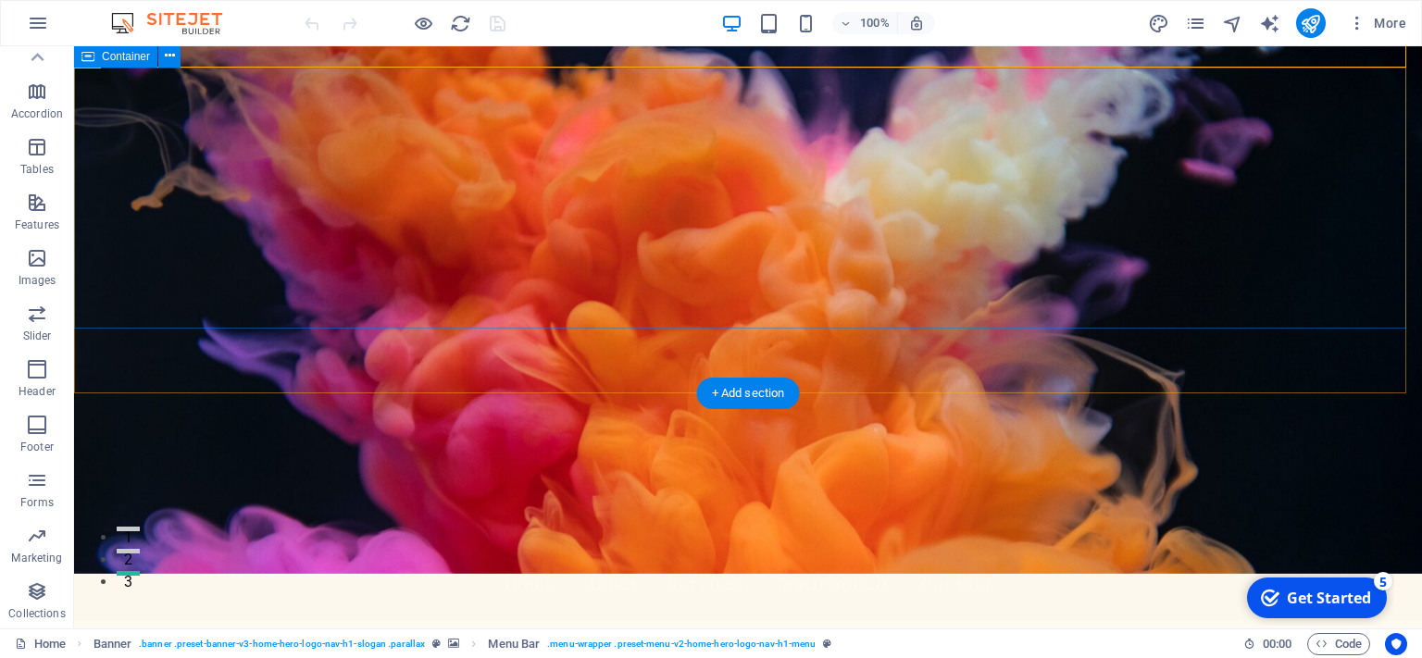
scroll to position [0, 0]
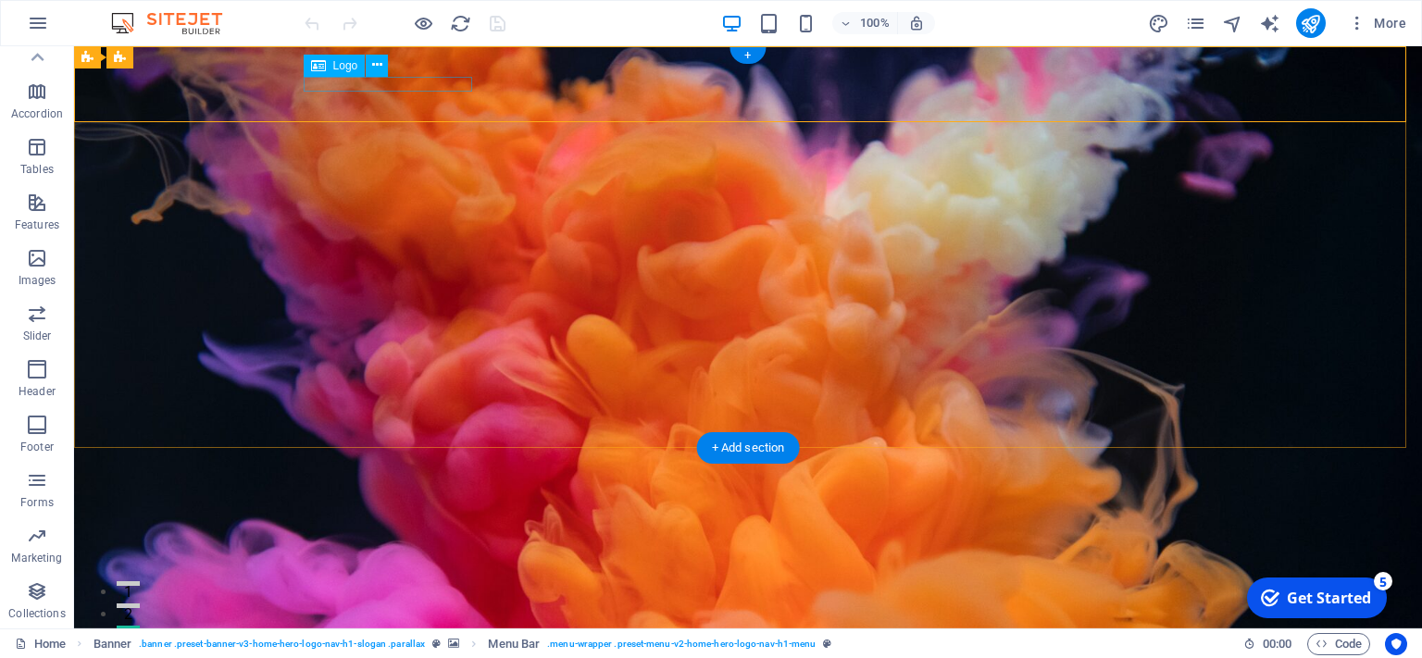
click at [429, 600] on div "[DOMAIN_NAME]" at bounding box center [748, 607] width 874 height 15
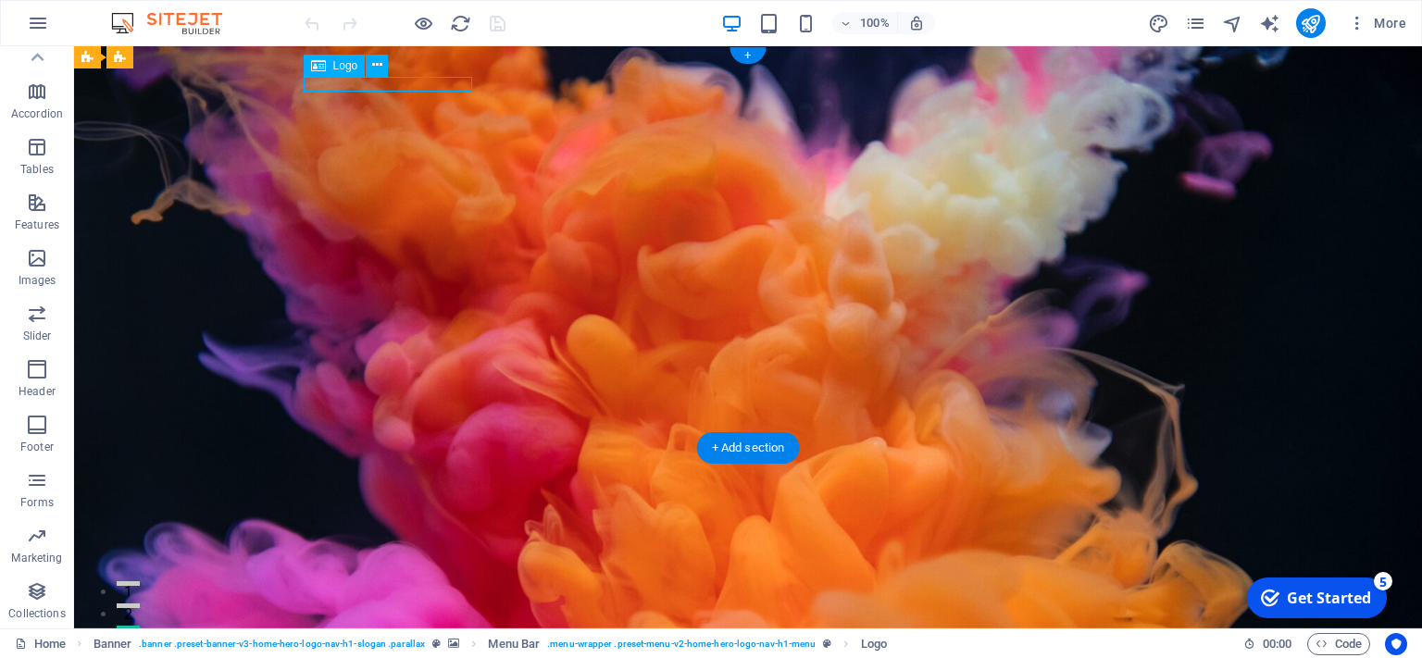
click at [429, 600] on div "[DOMAIN_NAME]" at bounding box center [748, 607] width 874 height 15
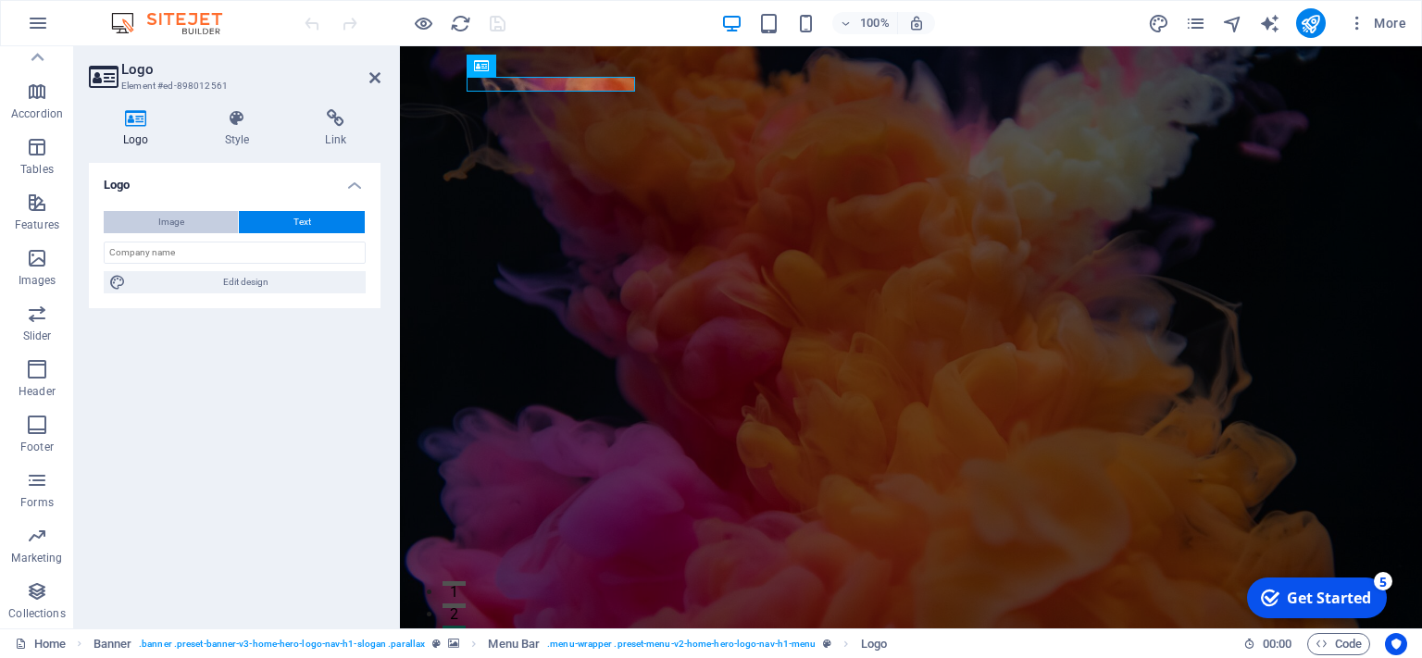
click at [164, 227] on span "Image" at bounding box center [171, 222] width 26 height 22
select select "DISABLED_OPTION_VALUE"
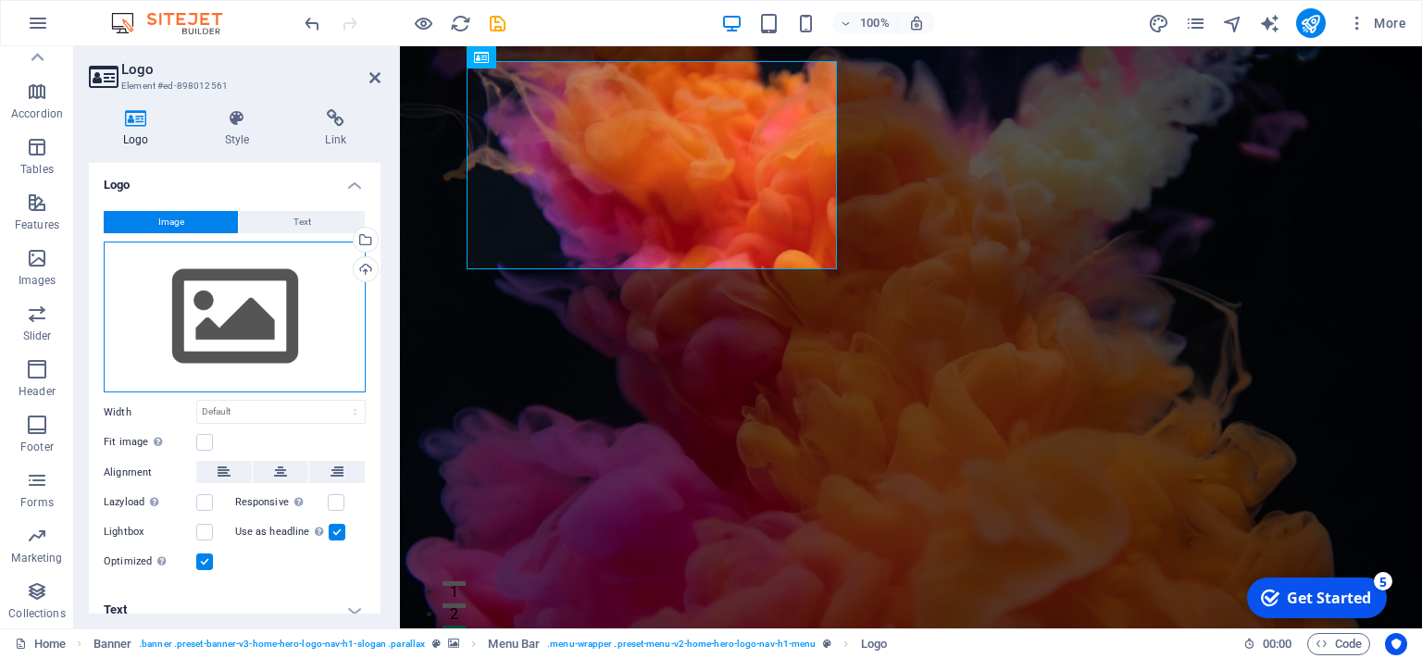
click at [235, 308] on div "Drag files here, click to choose files or select files from Files or our free s…" at bounding box center [235, 318] width 262 height 152
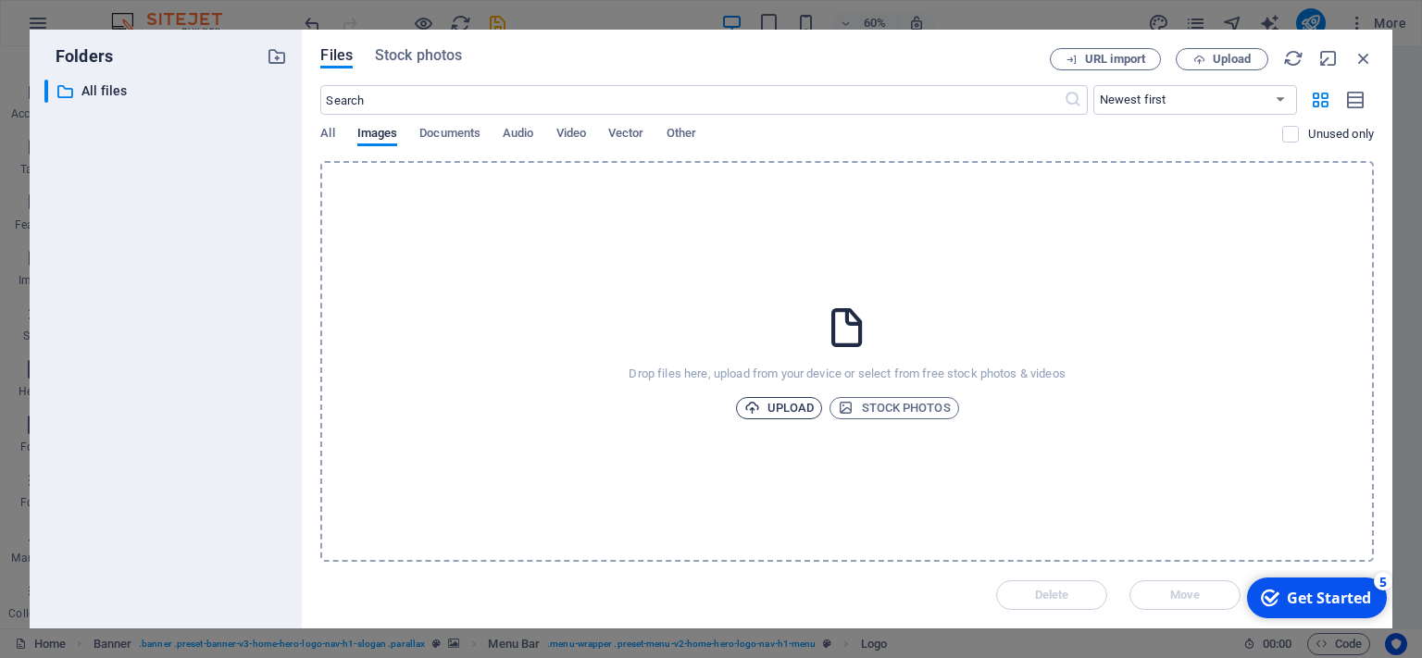
click at [799, 401] on span "Upload" at bounding box center [779, 408] width 70 height 22
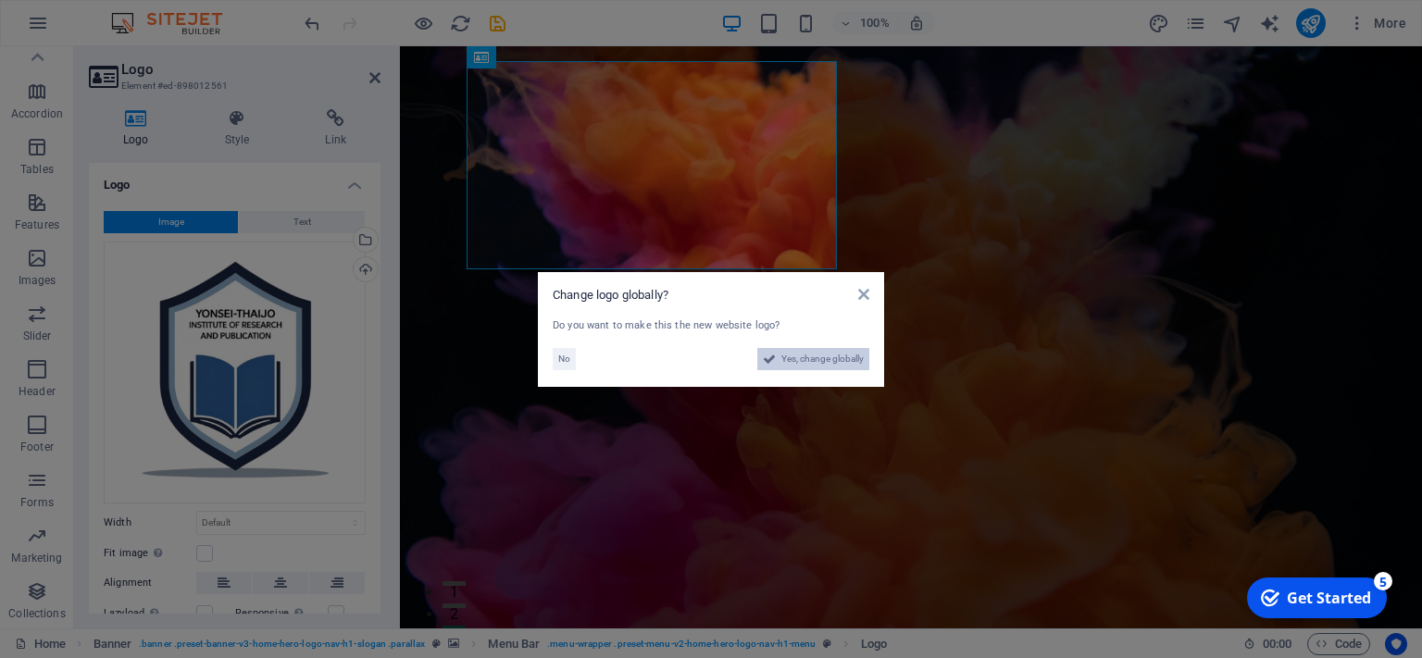
click at [814, 357] on span "Yes, change globally" at bounding box center [822, 359] width 82 height 22
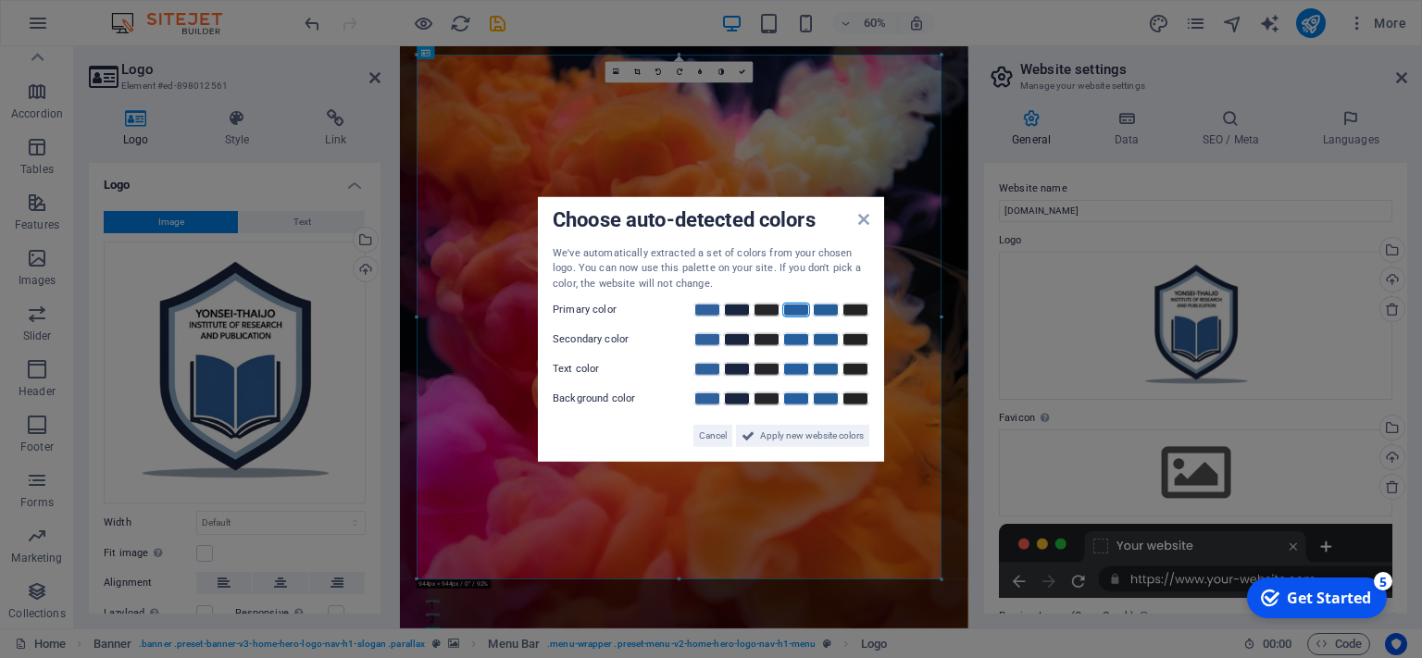
click at [796, 313] on link at bounding box center [796, 310] width 28 height 15
click at [855, 338] on link at bounding box center [856, 339] width 28 height 15
click at [777, 439] on span "Apply new website colors" at bounding box center [812, 436] width 104 height 22
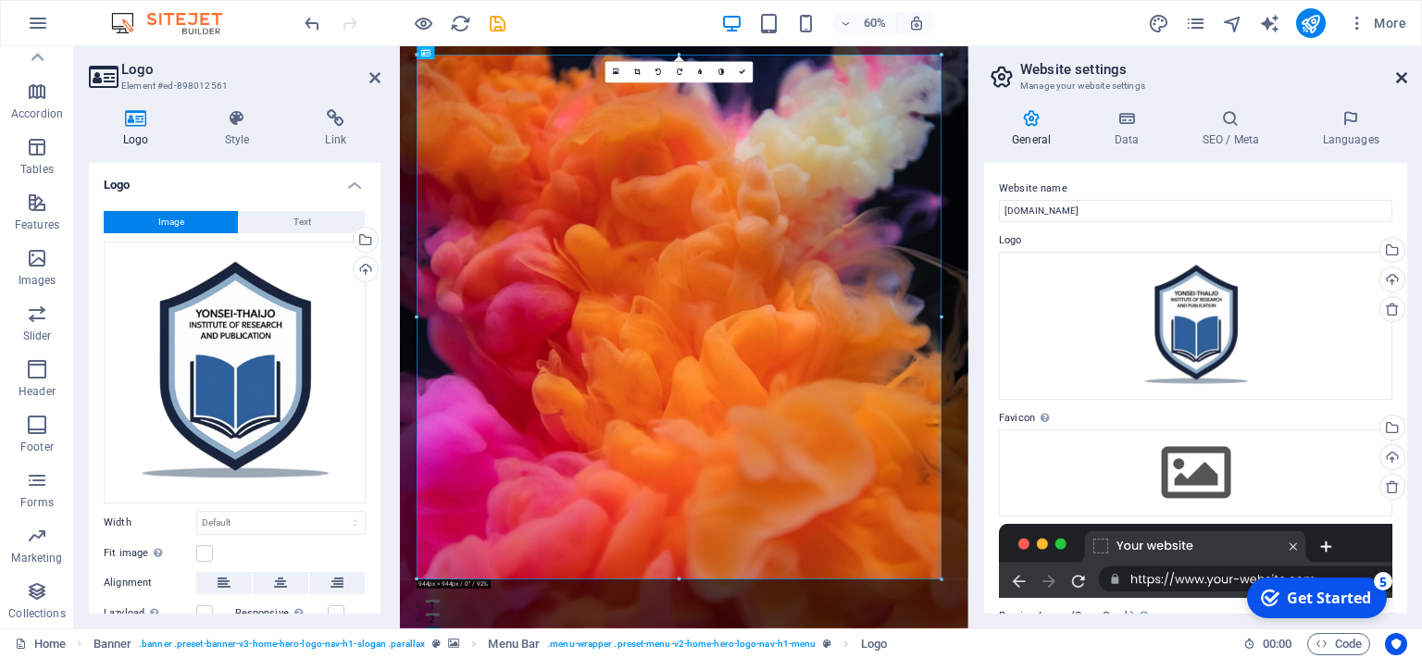
click at [1399, 81] on icon at bounding box center [1401, 77] width 11 height 15
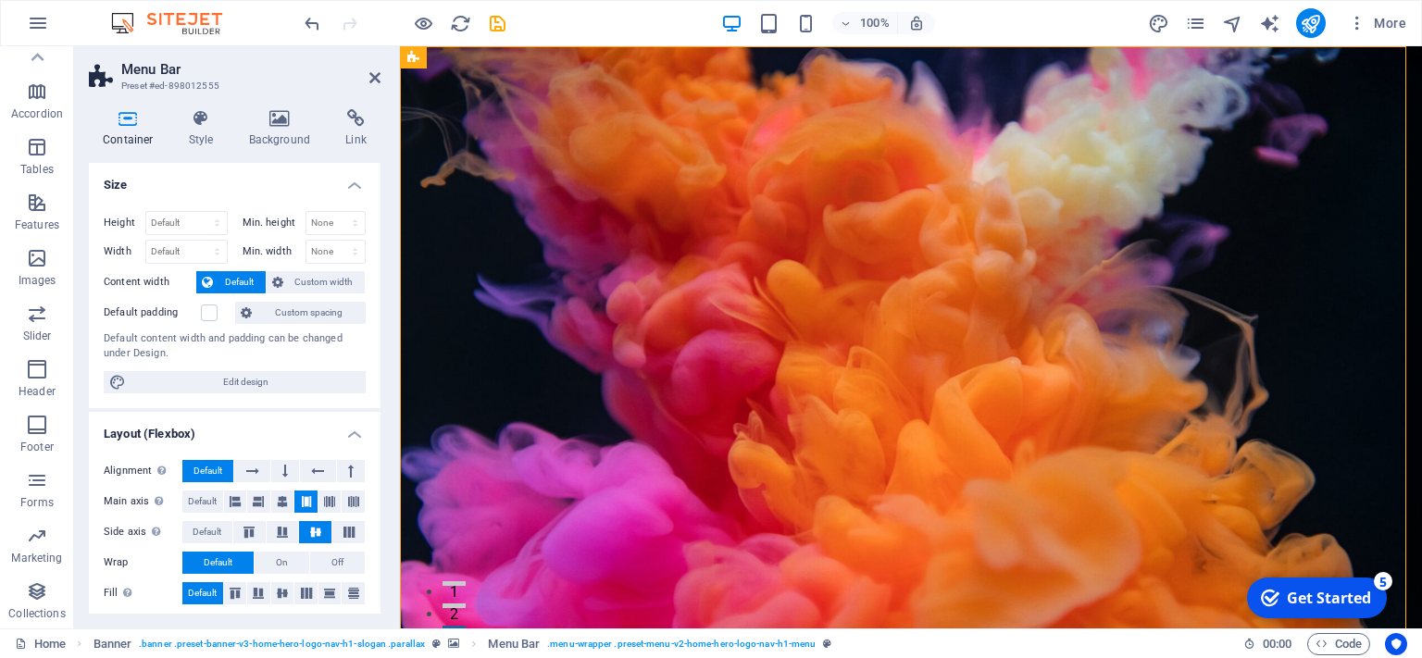
scroll to position [266, 0]
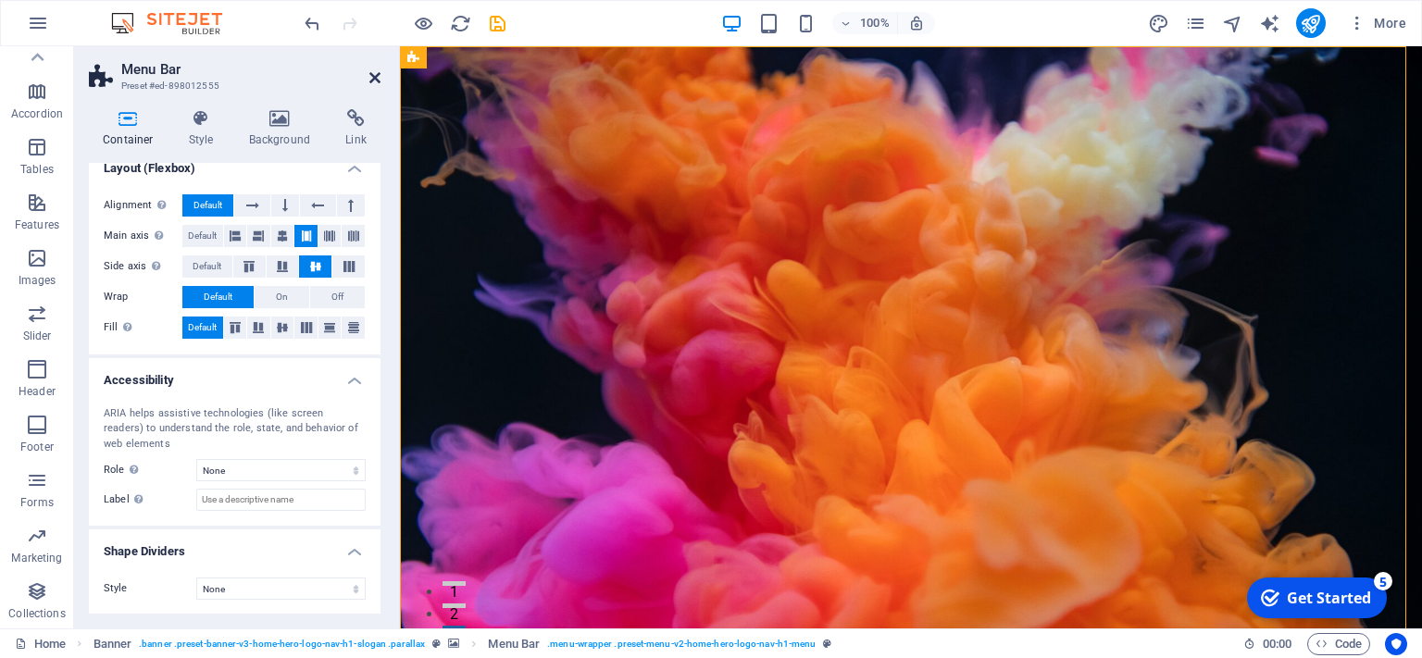
click at [374, 78] on icon at bounding box center [374, 77] width 11 height 15
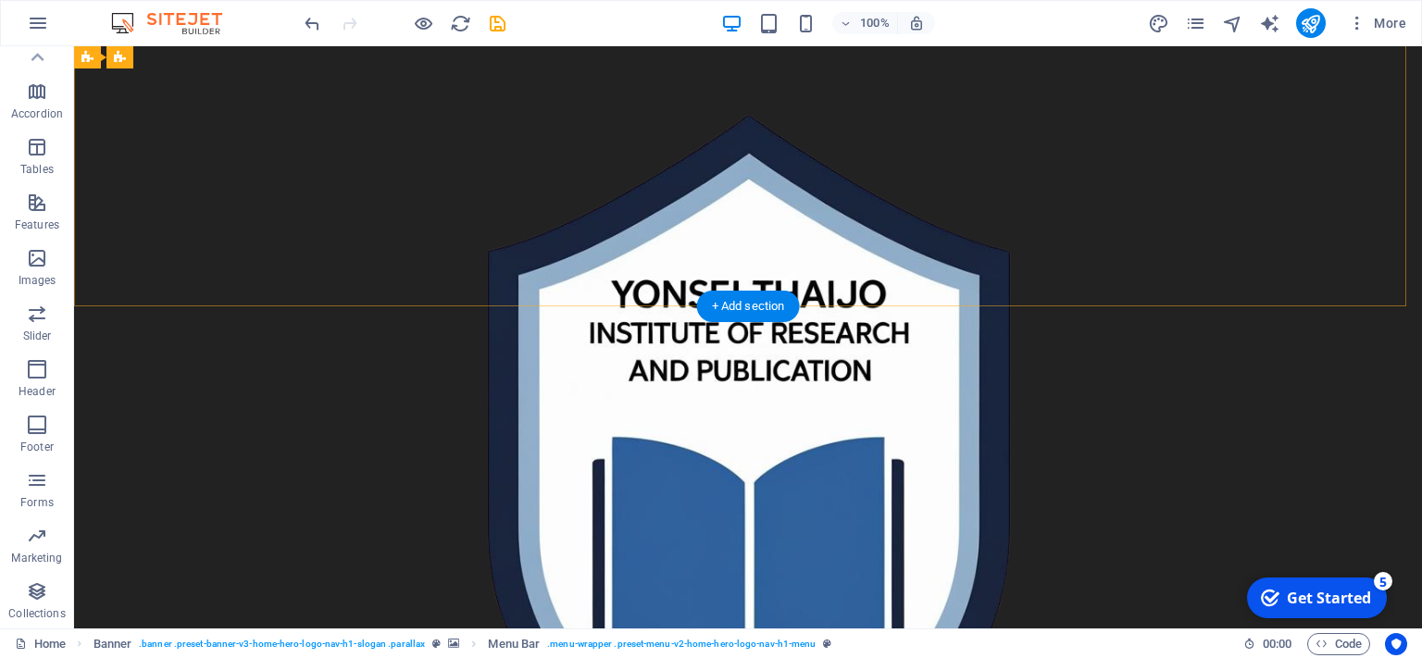
scroll to position [724, 0]
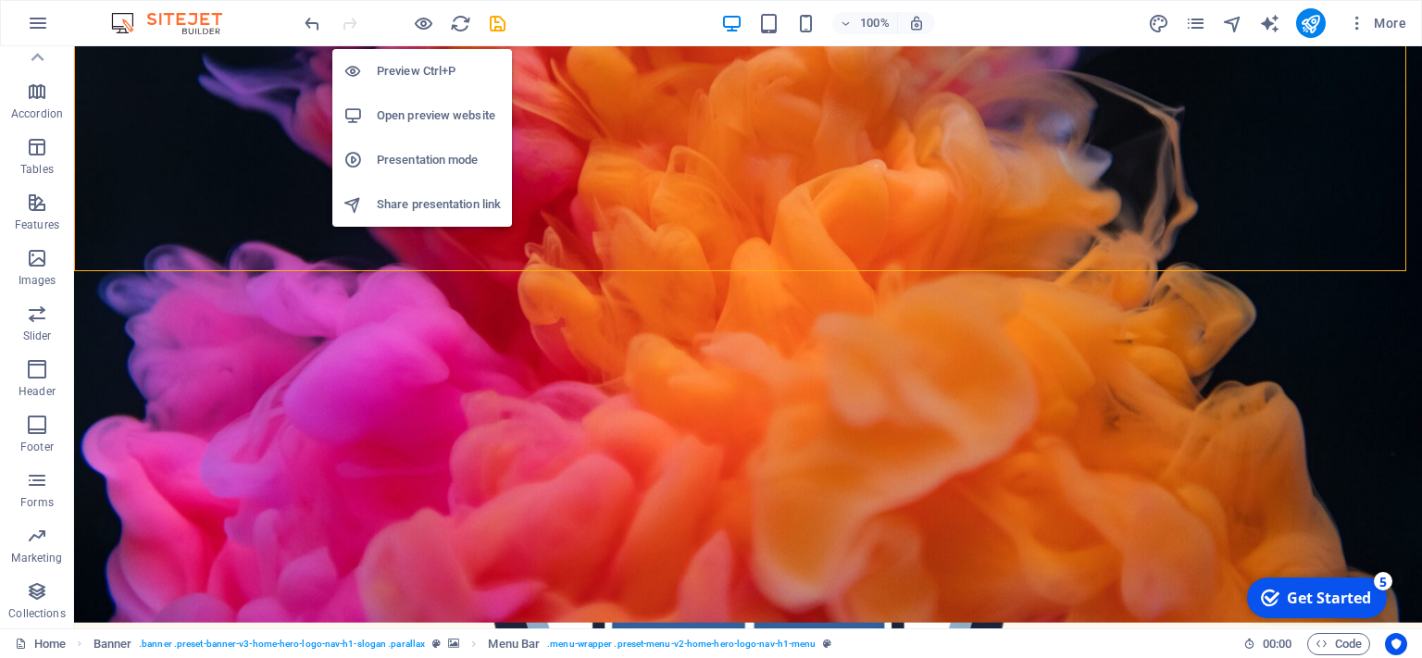
click at [442, 120] on h6 "Open preview website" at bounding box center [439, 116] width 124 height 22
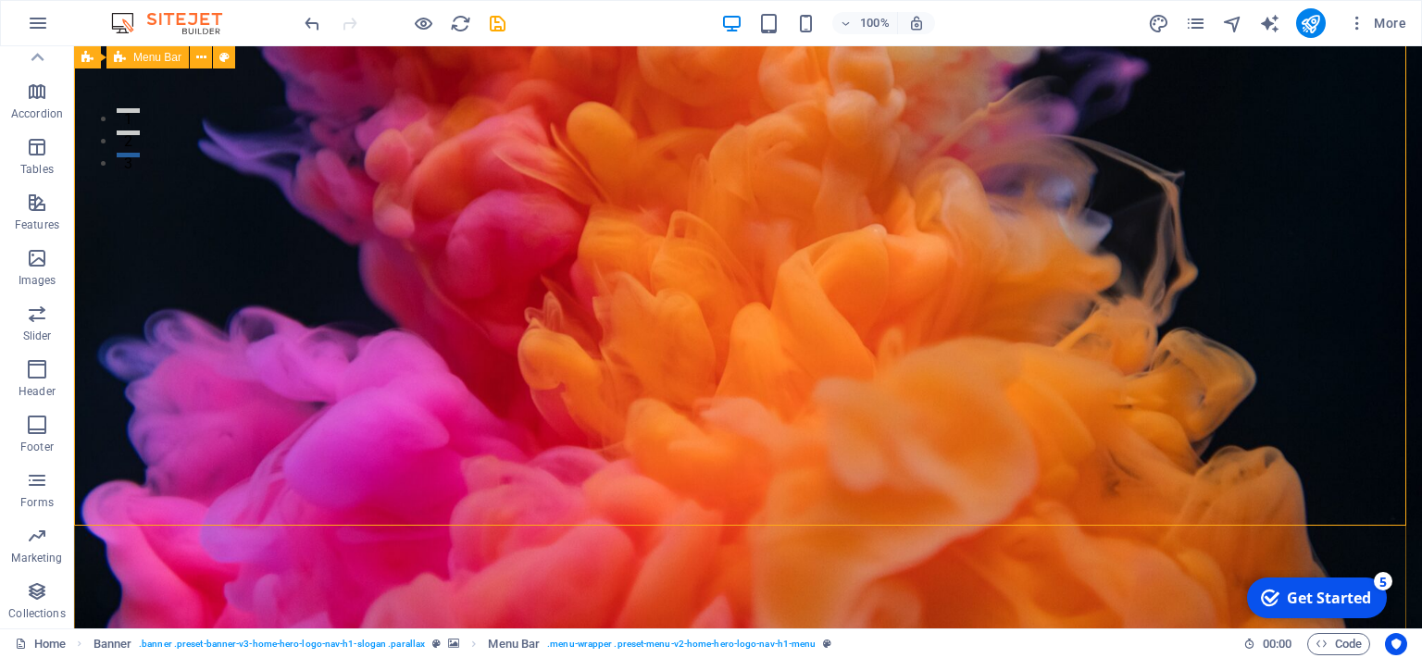
scroll to position [480, 0]
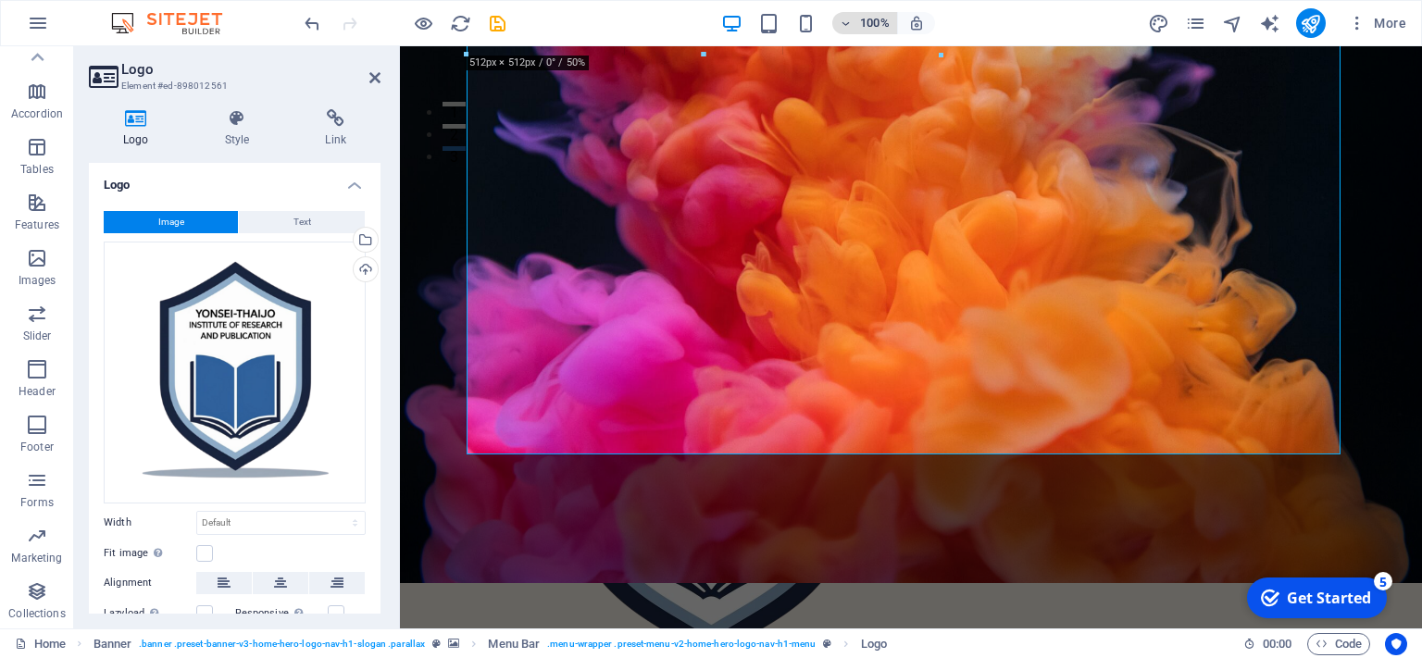
drag, startPoint x: 466, startPoint y: 451, endPoint x: 866, endPoint y: 31, distance: 579.6
click at [866, 46] on section "Favorites Elements Columns Content Boxes Accordion Tables Features Images Slide…" at bounding box center [711, 337] width 1422 height 582
type input "512"
select select "px"
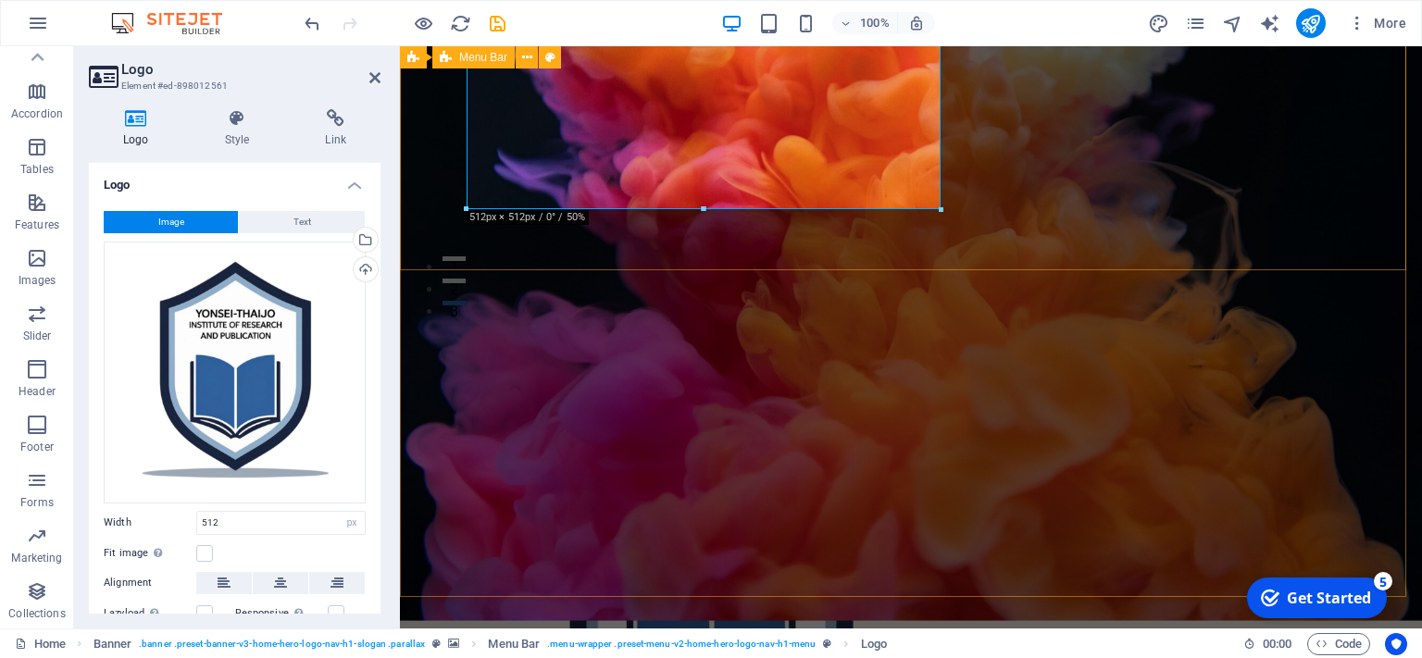
scroll to position [0, 0]
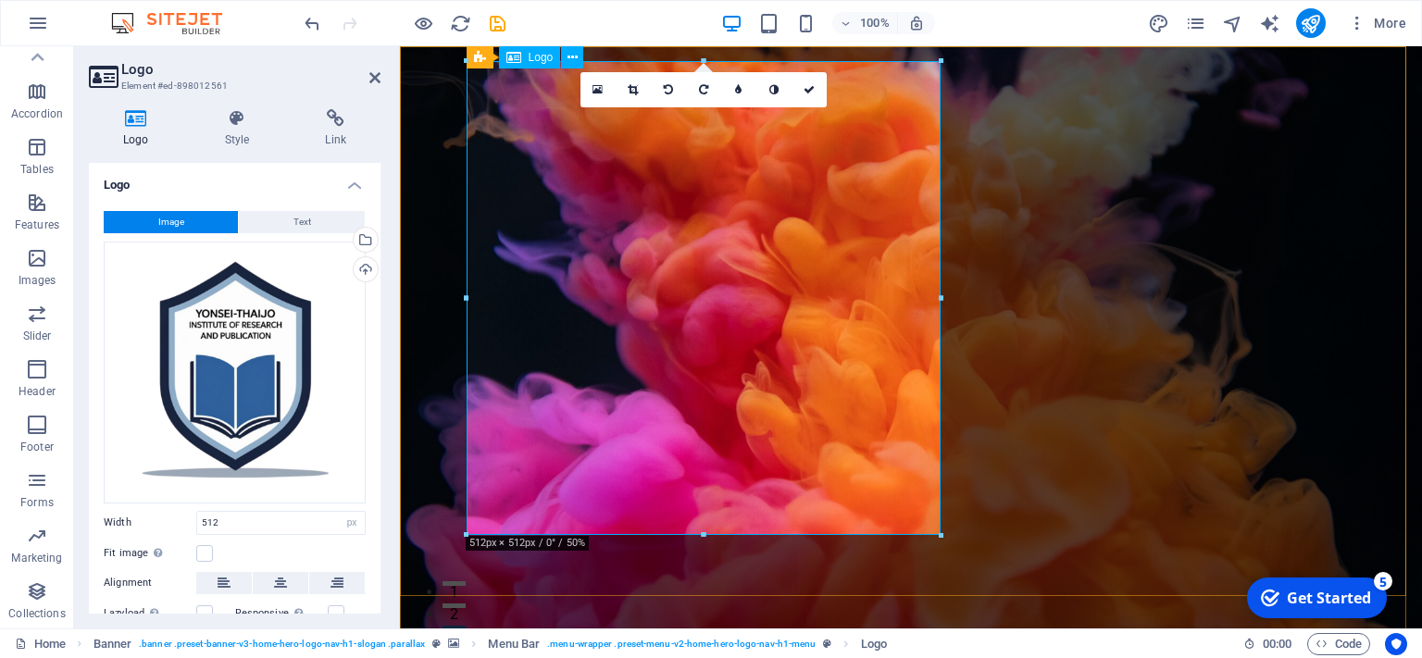
drag, startPoint x: 1339, startPoint y: 579, endPoint x: 606, endPoint y: 257, distance: 800.6
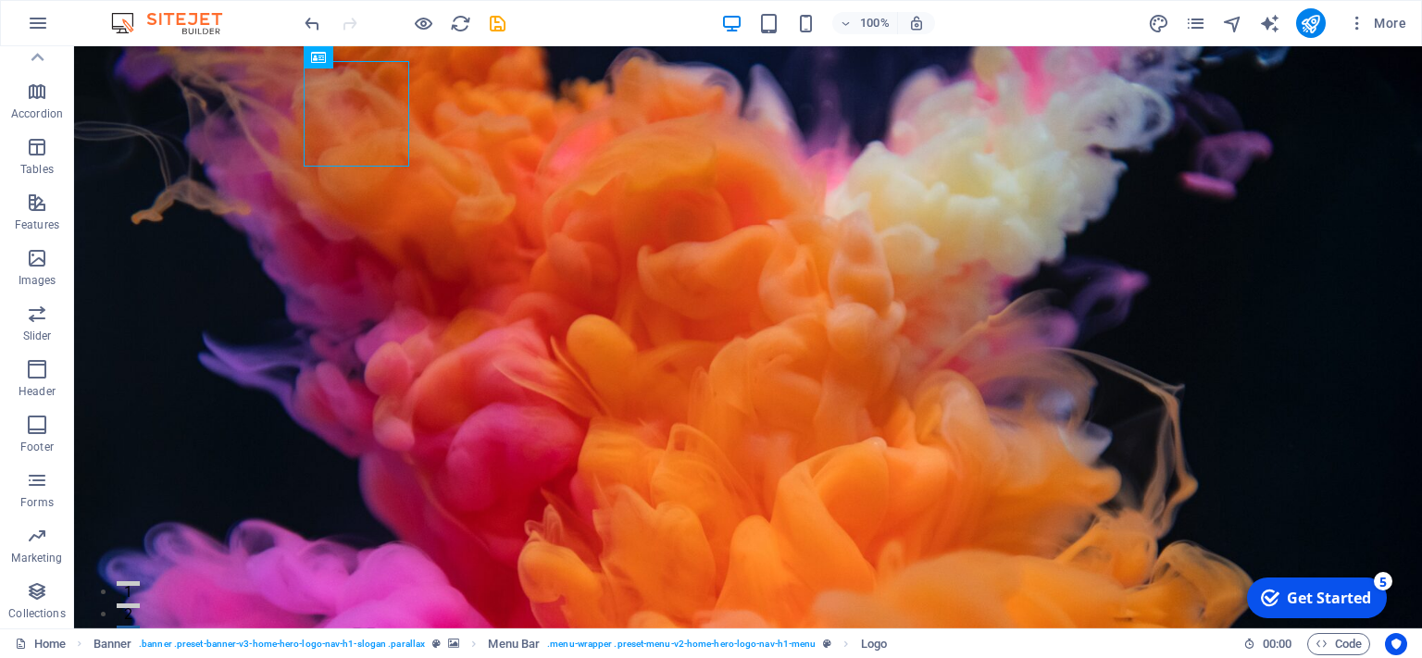
drag, startPoint x: 404, startPoint y: 169, endPoint x: 454, endPoint y: 197, distance: 57.7
click at [454, 197] on div "H2 Banner Container Banner Menu Bar Menu Logo H3 Preset Placeholder Container C…" at bounding box center [748, 337] width 1348 height 582
click at [454, 197] on div at bounding box center [740, 277] width 1332 height 462
select select "px"
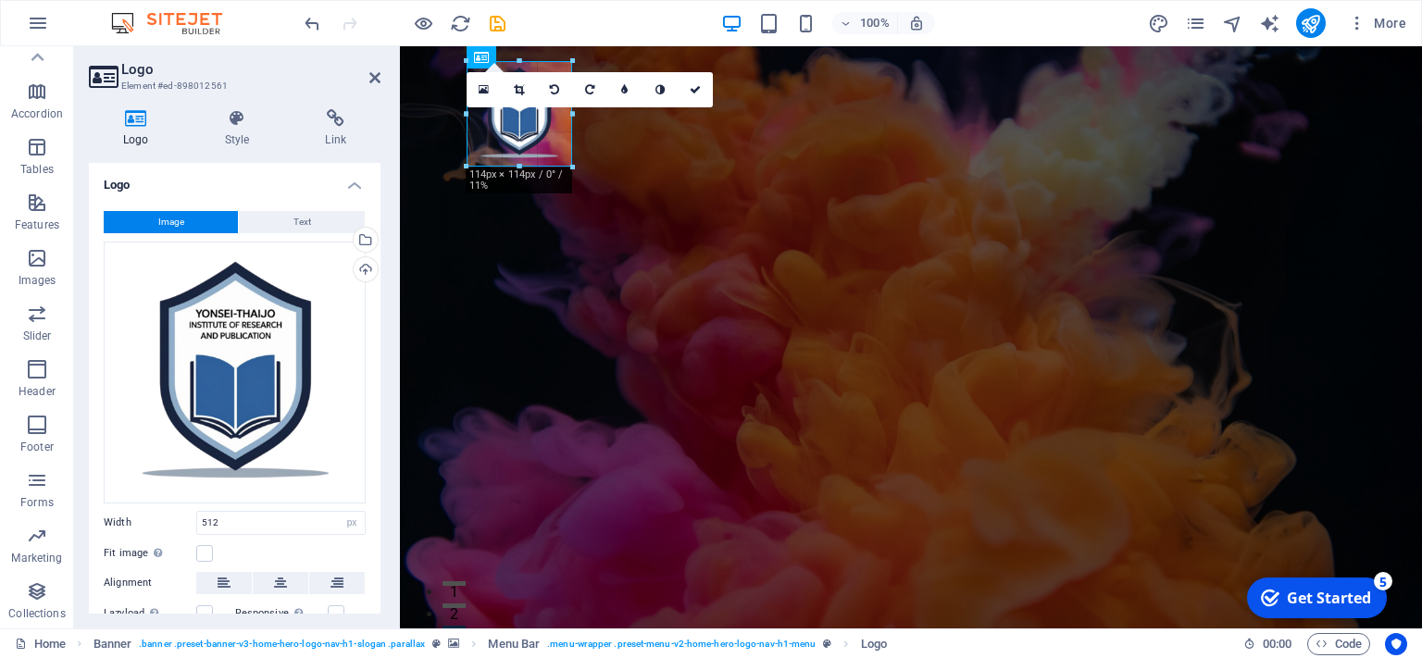
click at [443, 287] on div at bounding box center [903, 277] width 1006 height 462
click at [739, 299] on div at bounding box center [903, 277] width 1006 height 462
click at [694, 196] on div at bounding box center [903, 277] width 1006 height 462
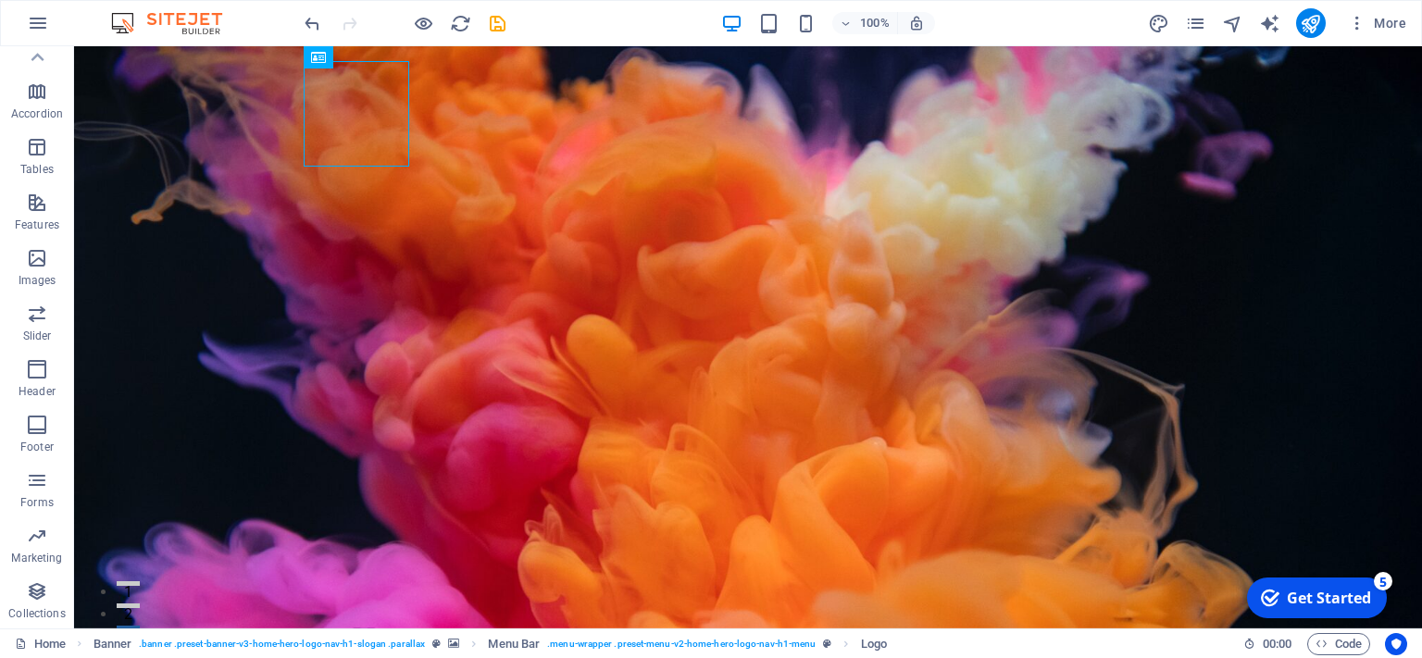
click at [652, 258] on div at bounding box center [740, 277] width 1332 height 462
drag, startPoint x: 368, startPoint y: 117, endPoint x: 359, endPoint y: 159, distance: 43.4
click at [359, 159] on div at bounding box center [357, 114] width 106 height 106
drag, startPoint x: 407, startPoint y: 163, endPoint x: 450, endPoint y: 174, distance: 44.0
click at [450, 174] on div "H2 Banner Container Banner Menu Bar Menu Logo H3 Preset Placeholder Container C…" at bounding box center [748, 337] width 1348 height 582
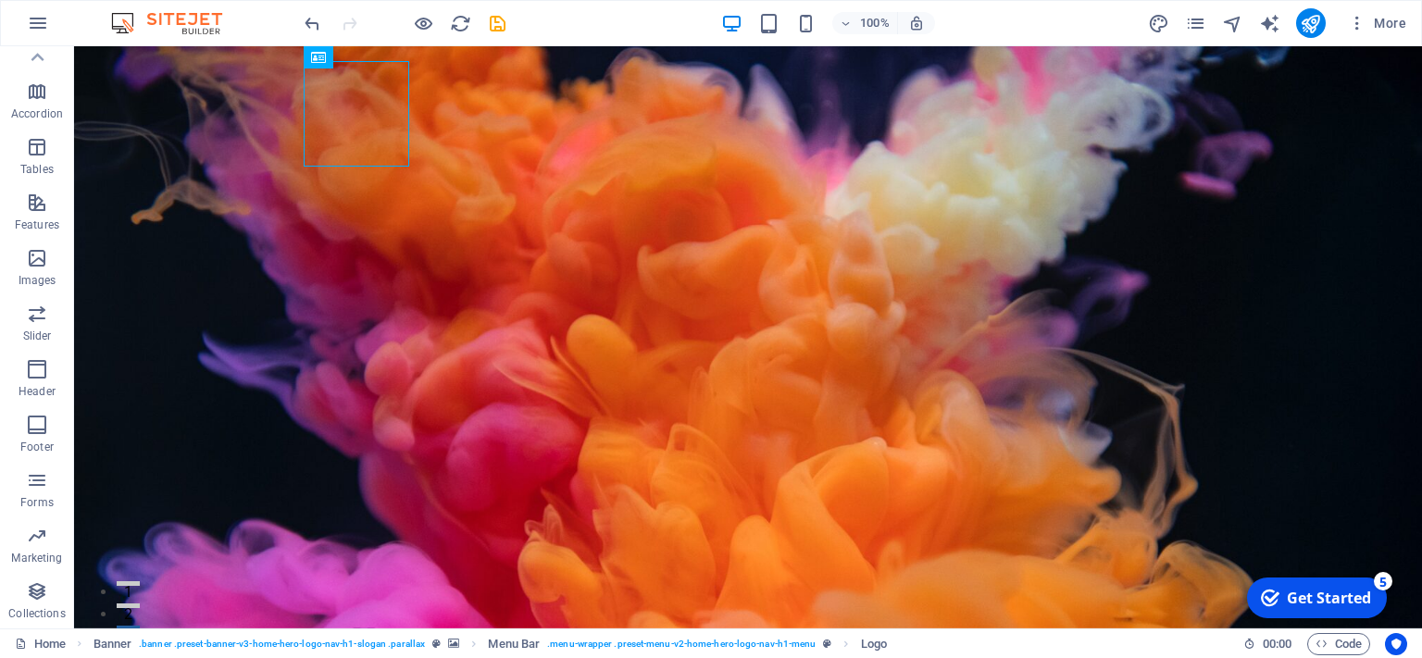
click at [450, 174] on div at bounding box center [740, 113] width 1332 height 135
select select "px"
drag, startPoint x: 1421, startPoint y: 106, endPoint x: 1409, endPoint y: 156, distance: 51.4
click at [1409, 156] on div "H2 Banner Container Banner Menu Bar Menu Logo H3 Preset Placeholder Container C…" at bounding box center [748, 337] width 1348 height 582
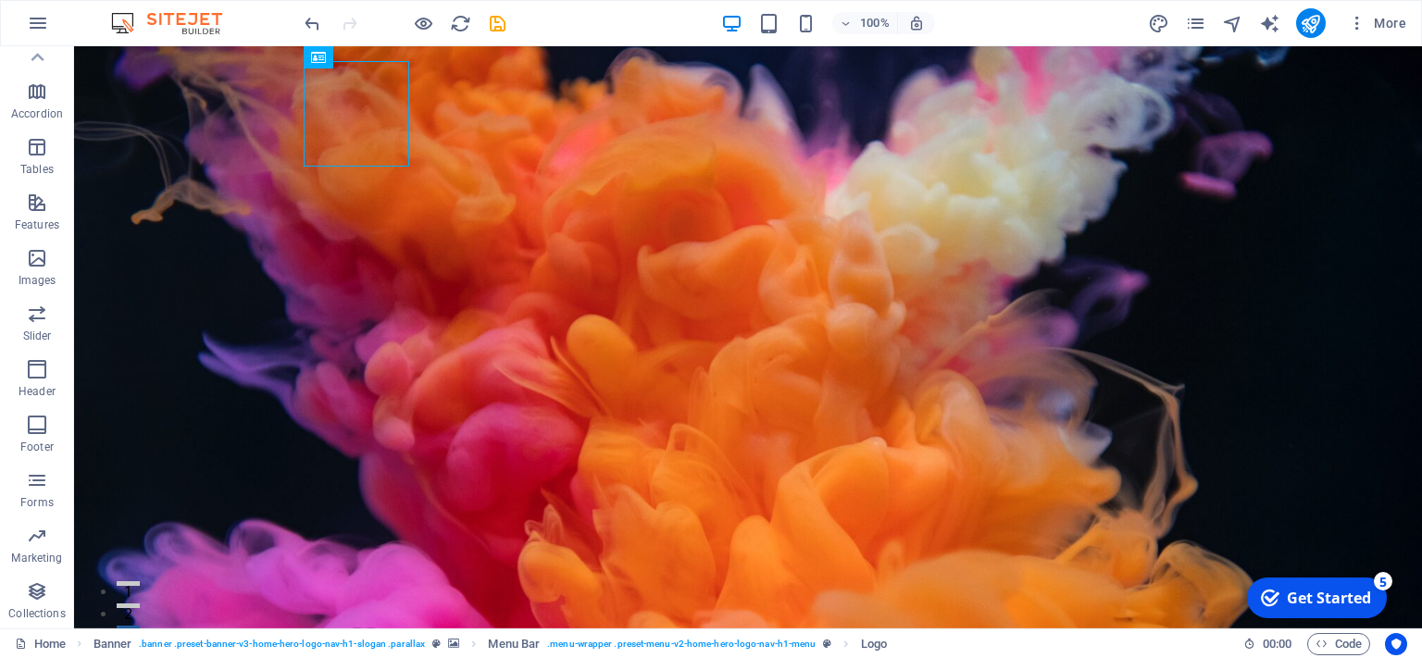
drag, startPoint x: 1409, startPoint y: 156, endPoint x: 1146, endPoint y: -105, distance: 369.9
click at [1146, 46] on section "Favorites Elements Columns Content Boxes Accordion Tables Features Images Slide…" at bounding box center [711, 337] width 1422 height 582
click at [532, 94] on div at bounding box center [793, 114] width 768 height 46
click at [604, 143] on div at bounding box center [740, 113] width 1332 height 135
click at [591, 121] on div at bounding box center [793, 114] width 768 height 46
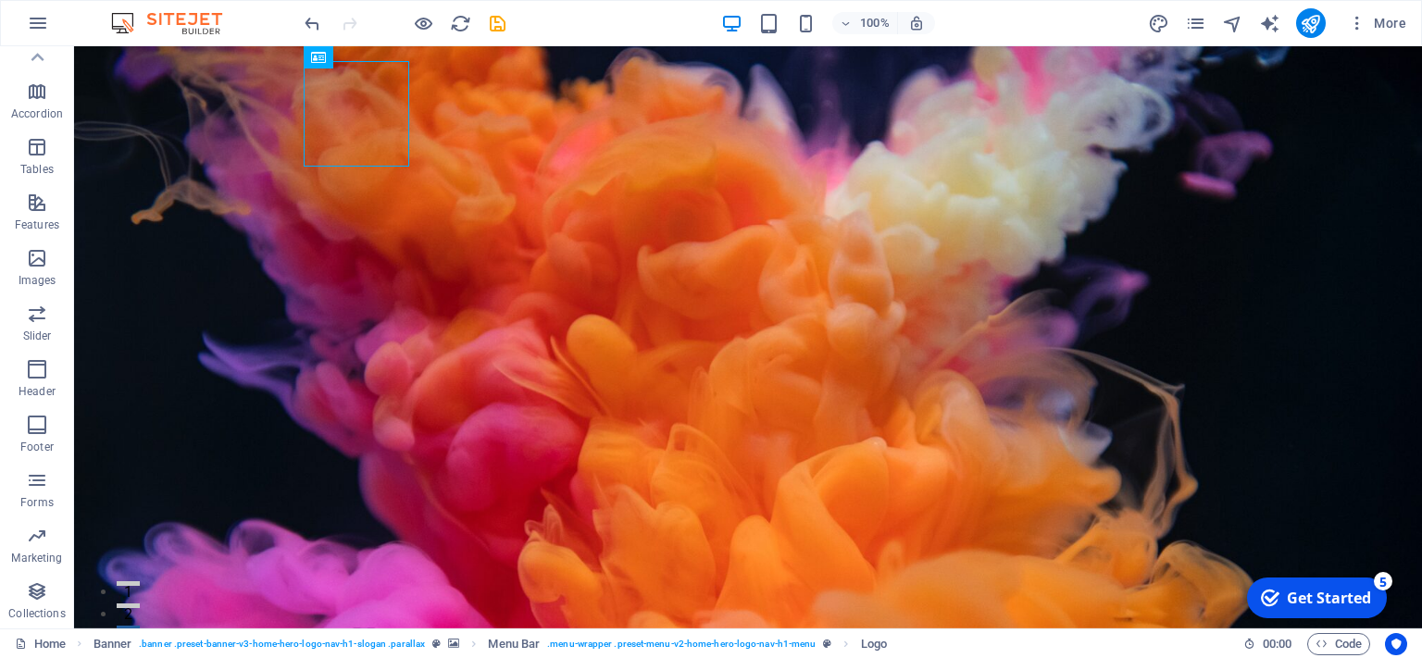
click at [360, 85] on div at bounding box center [357, 114] width 106 height 106
click at [592, 257] on div at bounding box center [740, 277] width 1332 height 462
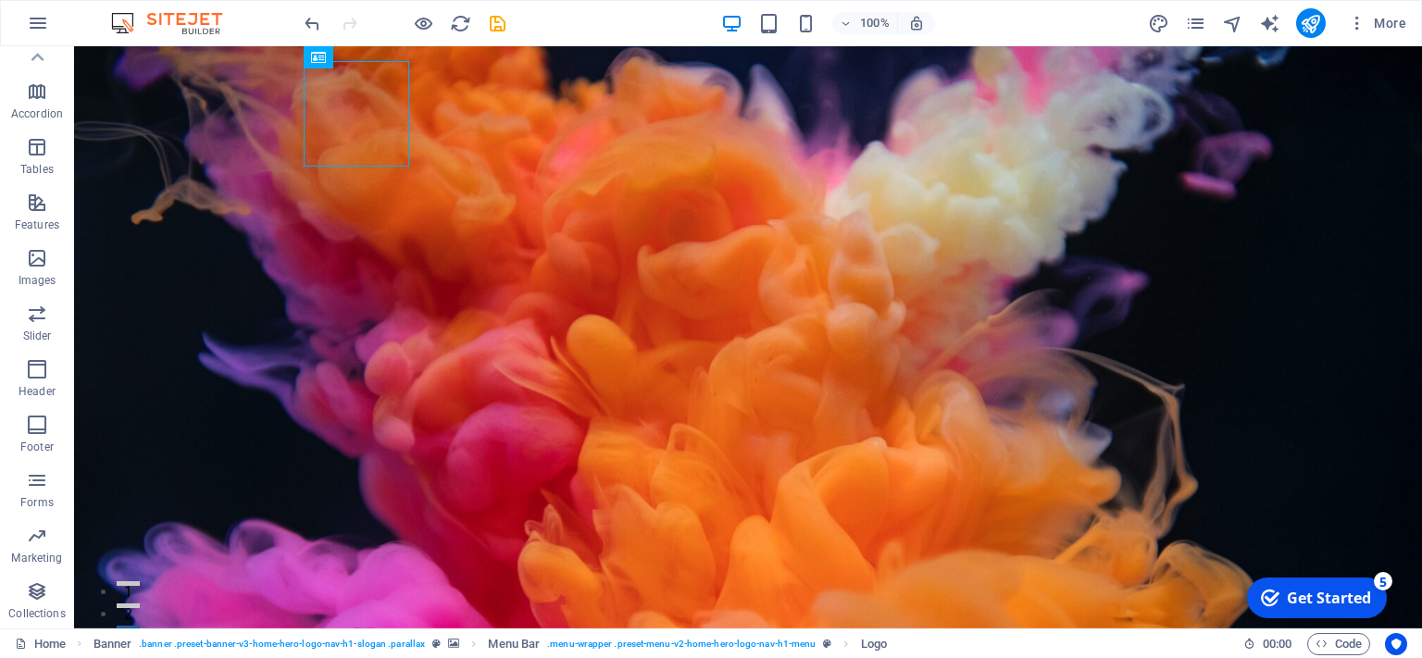
click at [592, 257] on div at bounding box center [740, 277] width 1332 height 462
click at [28, 322] on icon "button" at bounding box center [37, 314] width 22 height 22
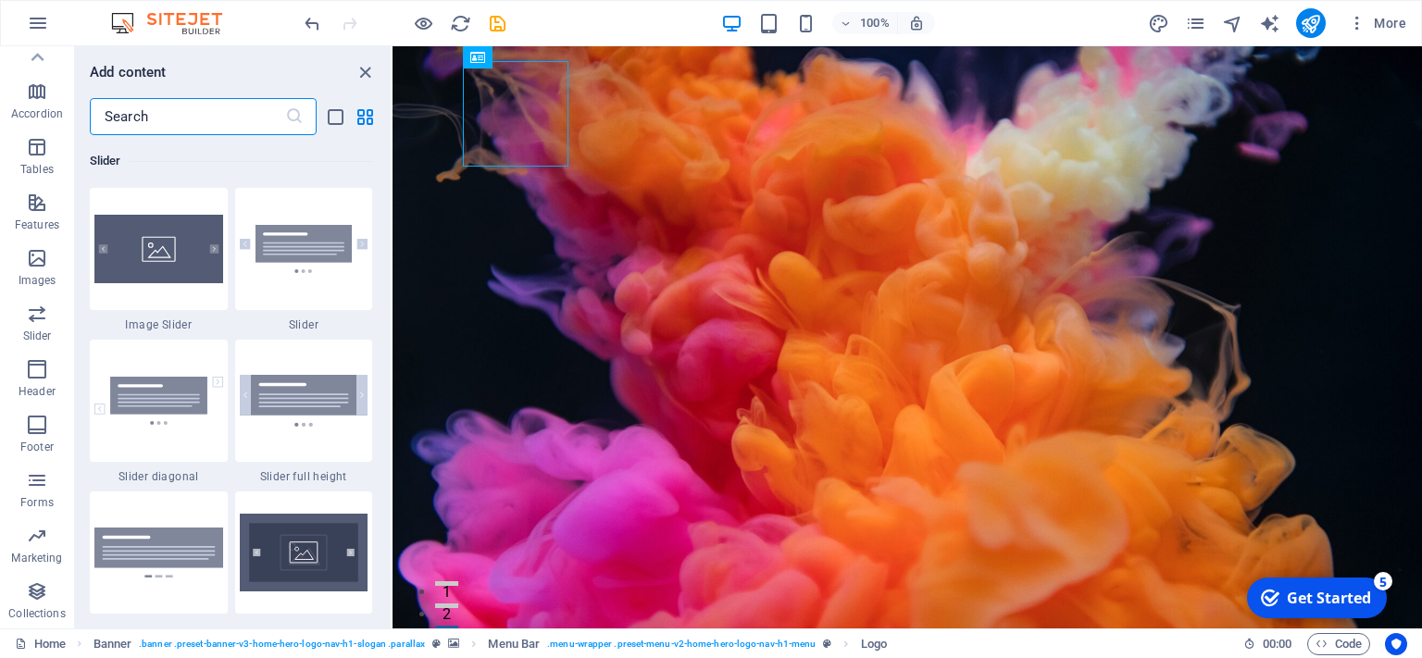
scroll to position [10497, 0]
click at [187, 86] on img at bounding box center [158, 52] width 129 height 69
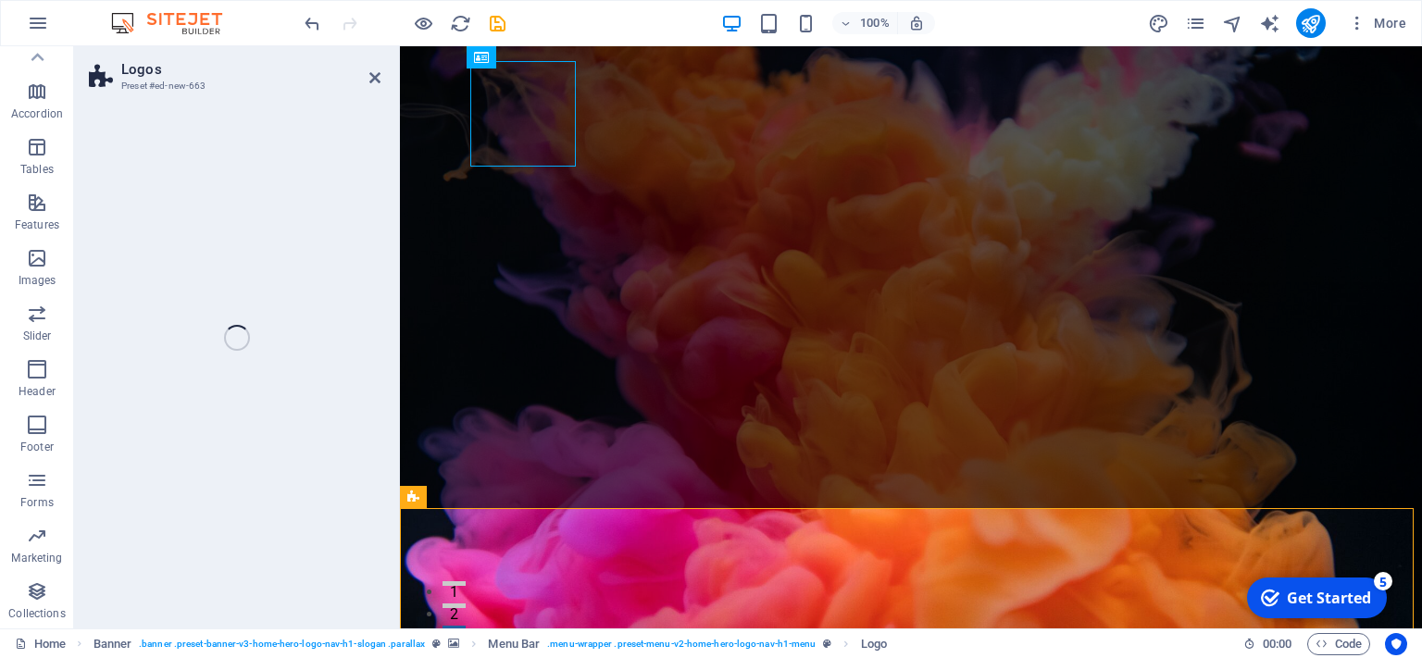
scroll to position [251, 0]
select select "rem"
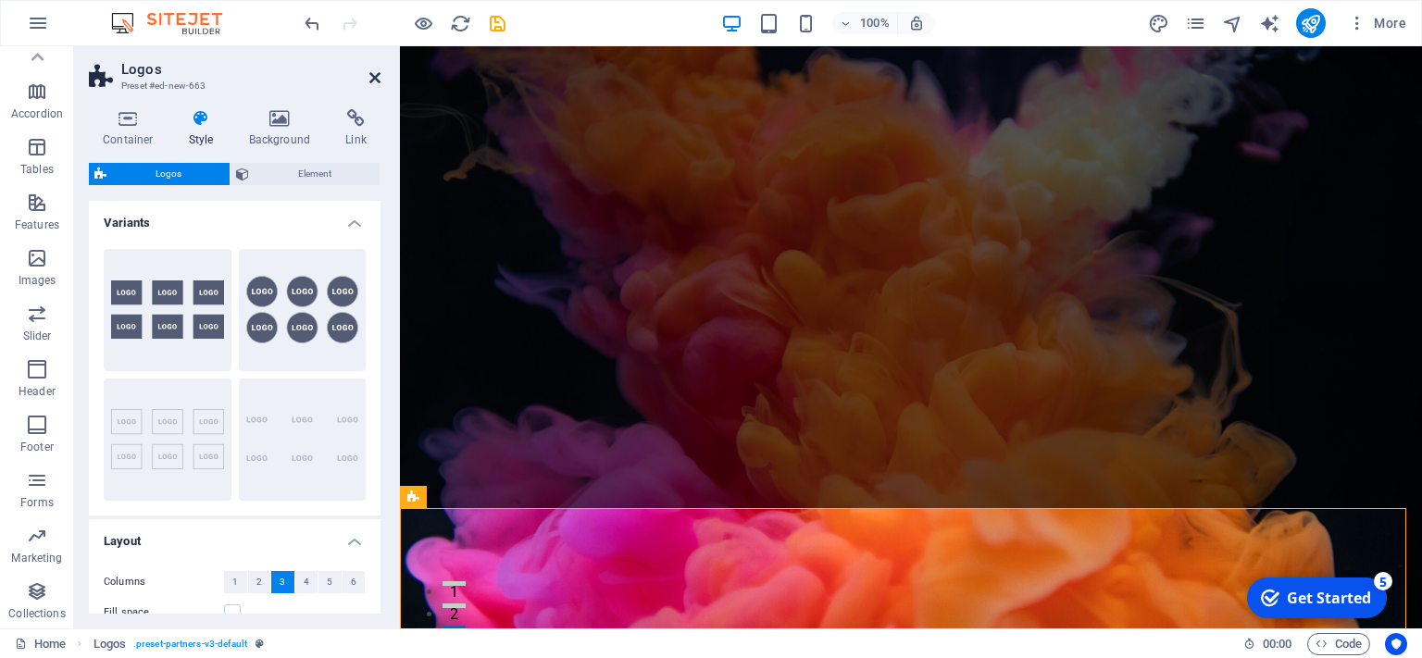
click at [372, 80] on icon at bounding box center [374, 77] width 11 height 15
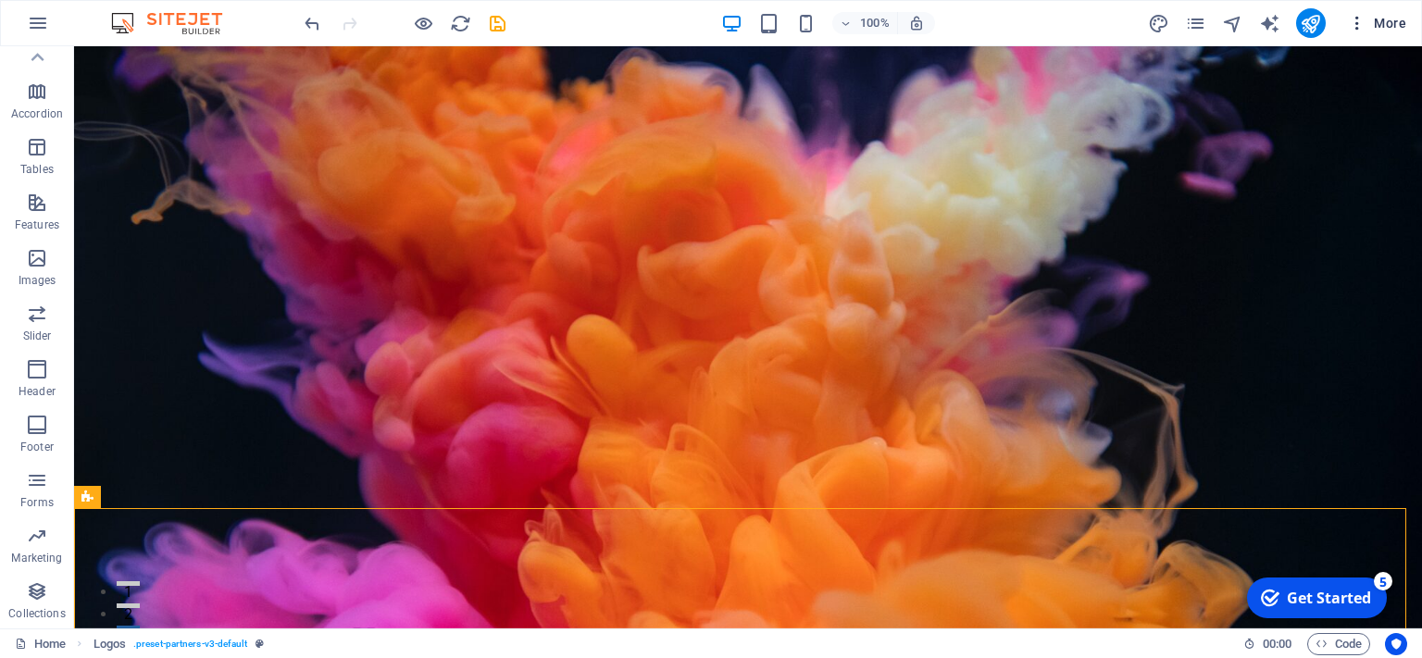
click at [1356, 24] on icon "button" at bounding box center [1357, 23] width 19 height 19
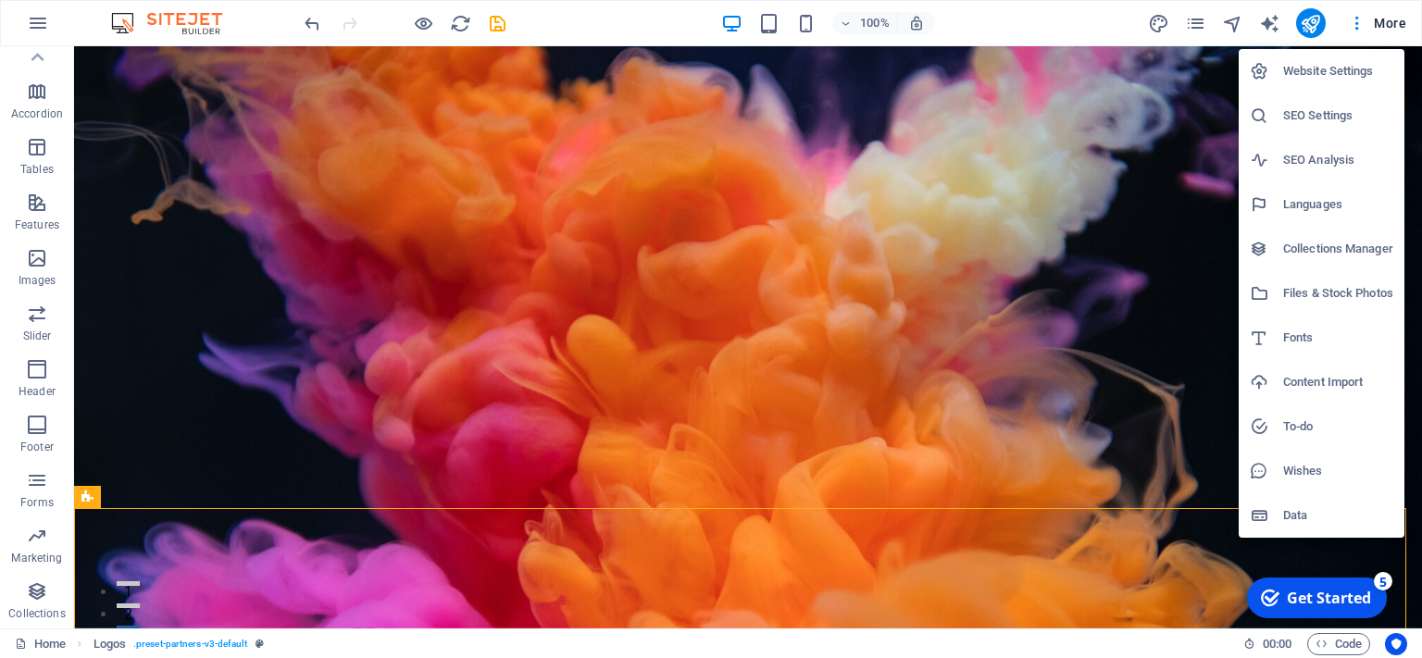
click at [1185, 102] on div at bounding box center [711, 329] width 1422 height 658
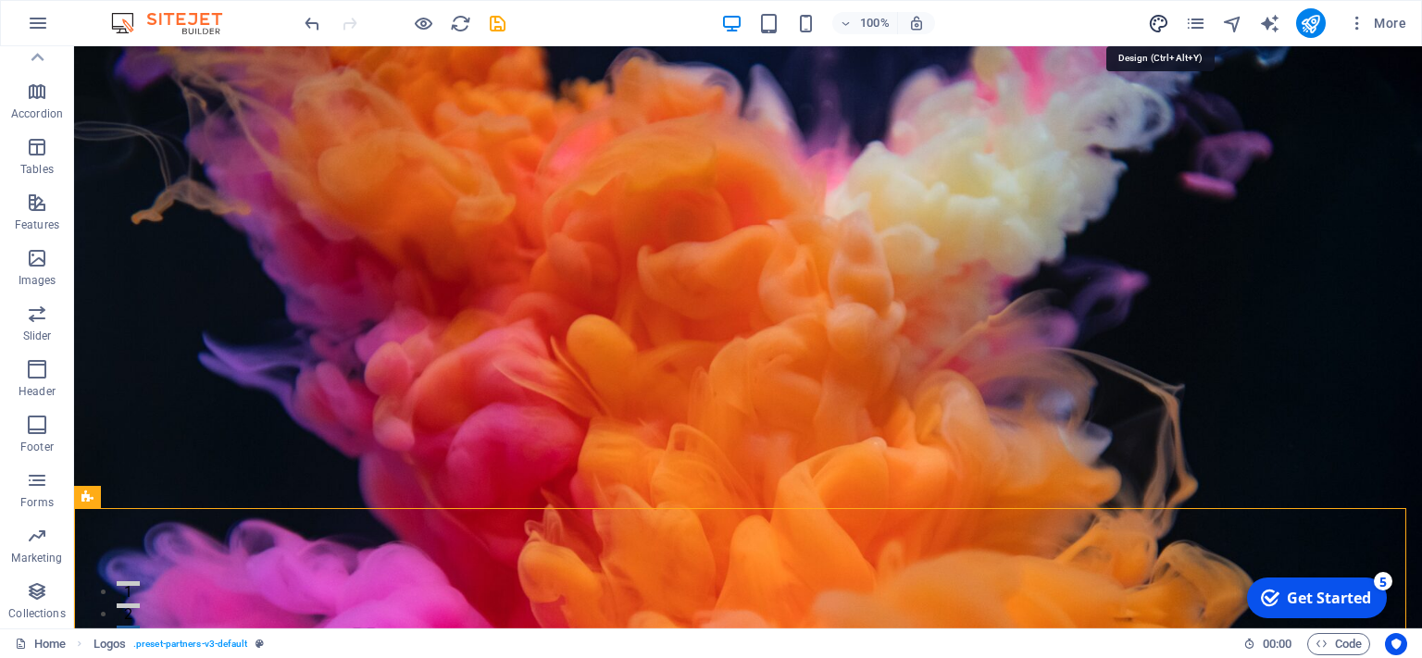
click at [1152, 25] on icon "design" at bounding box center [1158, 23] width 21 height 21
select select "rem"
select select "200"
select select "px"
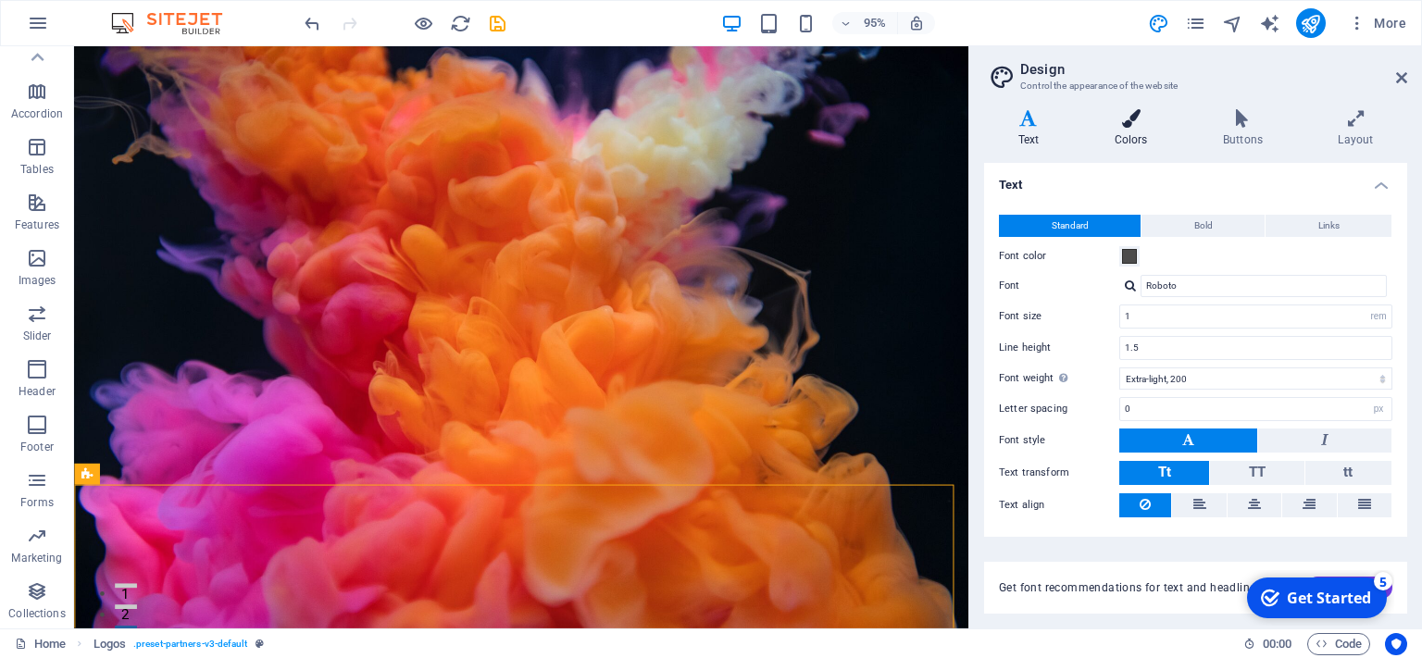
click at [1135, 129] on h4 "Colors" at bounding box center [1135, 128] width 108 height 39
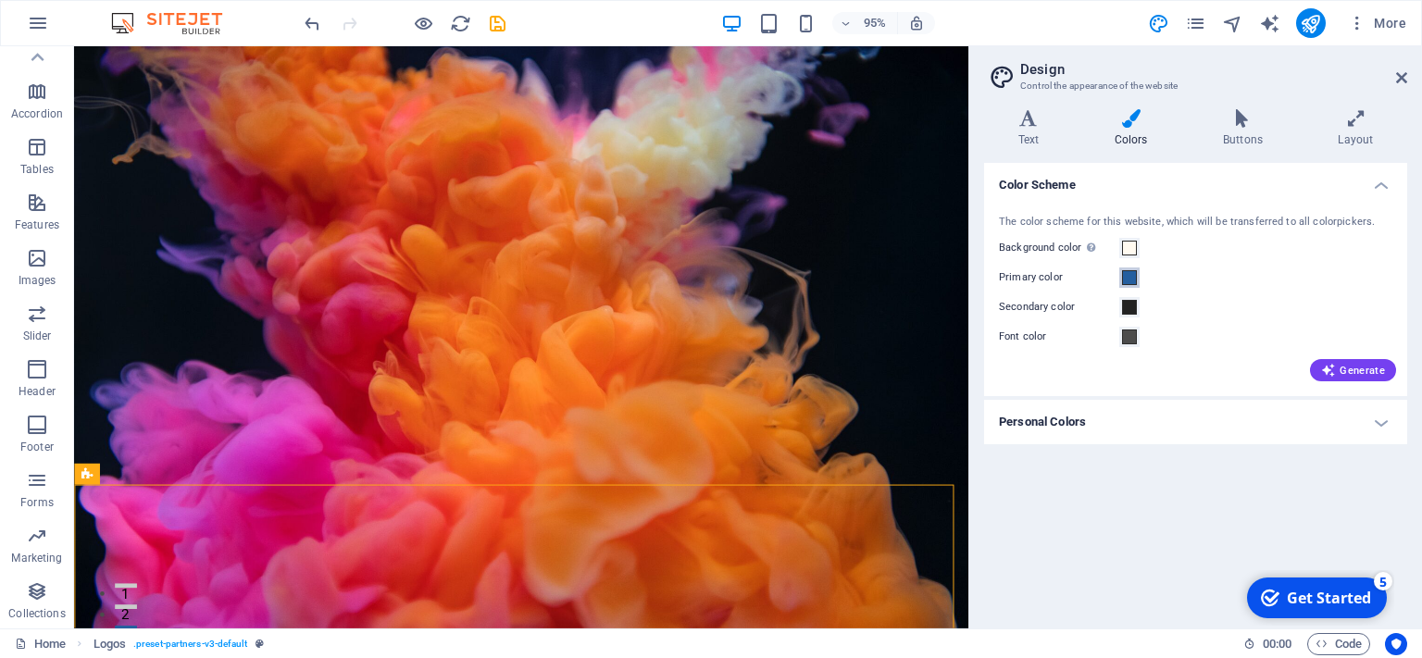
click at [1131, 275] on span at bounding box center [1129, 277] width 15 height 15
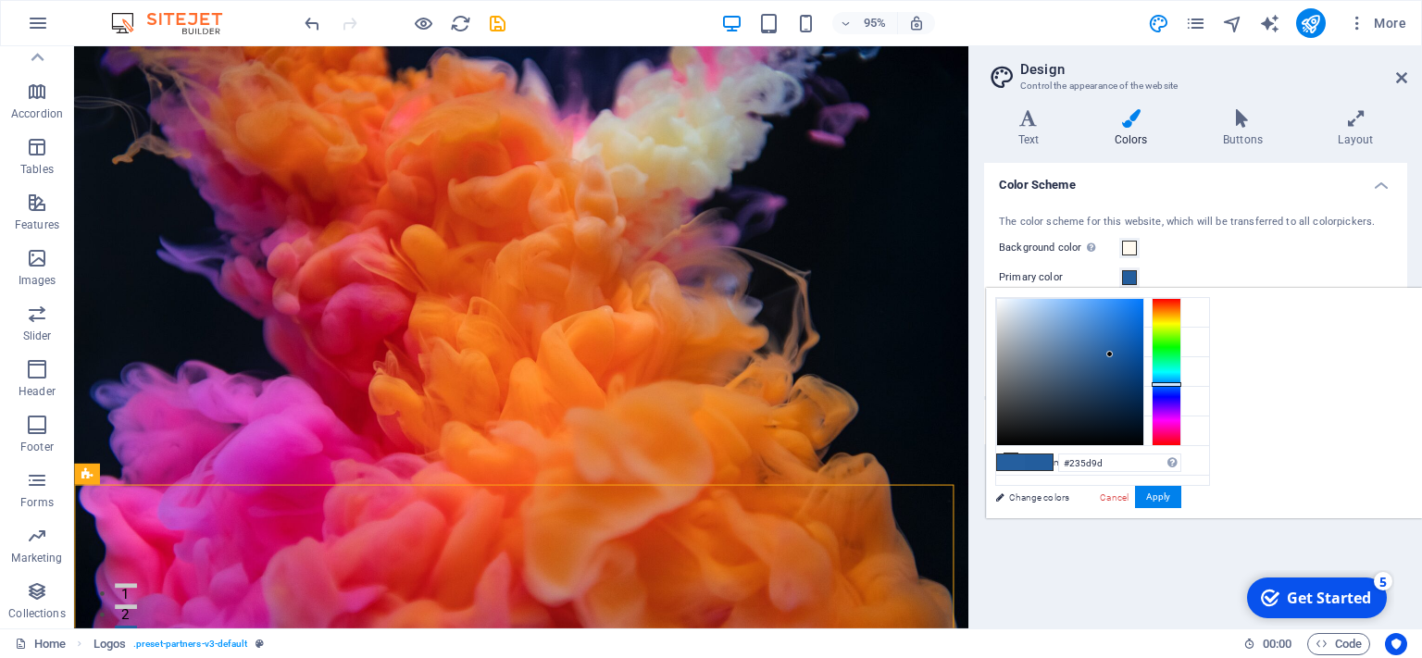
click at [1113, 354] on div at bounding box center [1109, 354] width 6 height 6
type input "#147aea"
click at [1143, 309] on div at bounding box center [1070, 372] width 146 height 146
click at [1181, 501] on button "Apply" at bounding box center [1158, 497] width 46 height 22
